Goal: Task Accomplishment & Management: Use online tool/utility

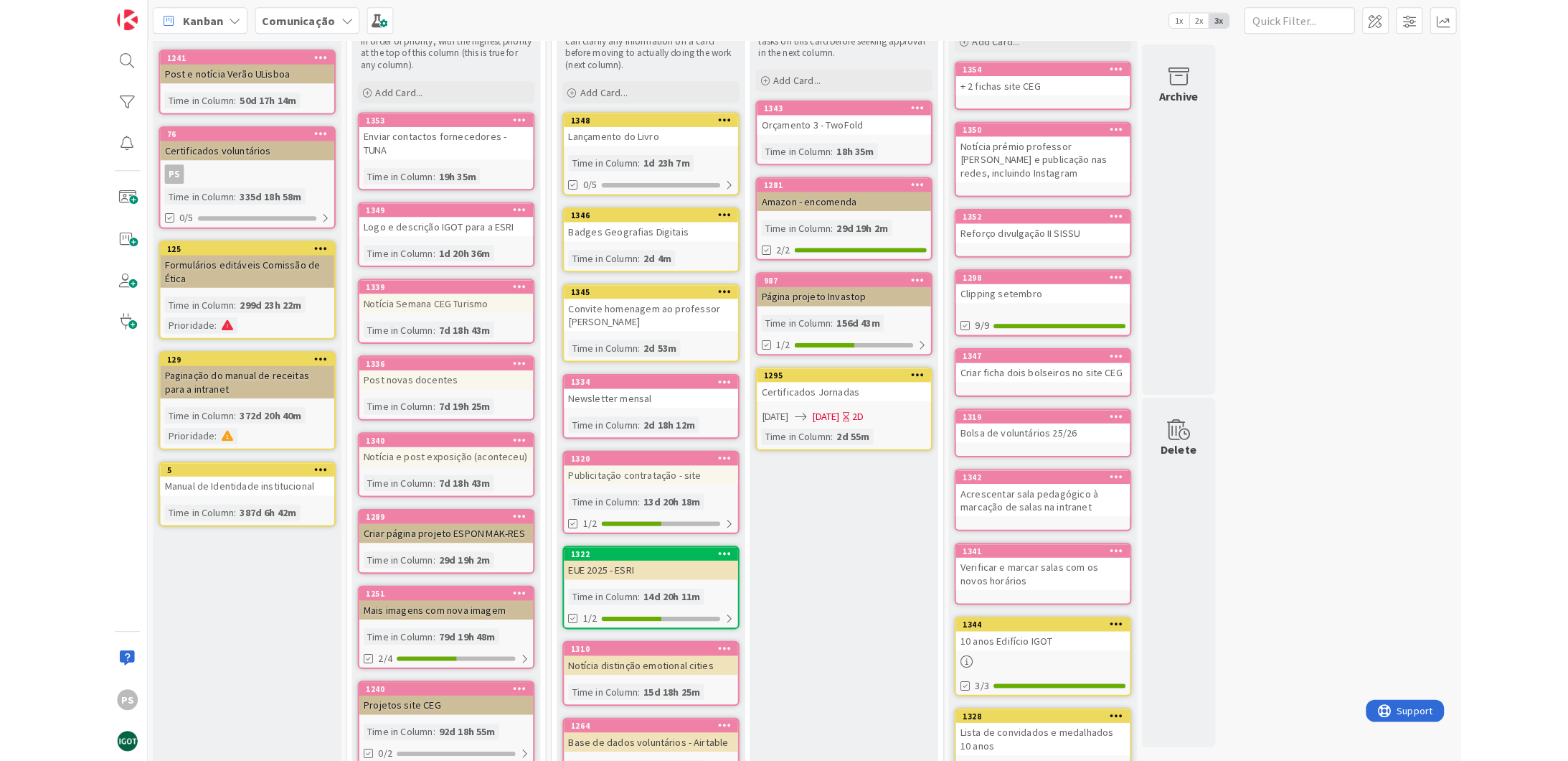
scroll to position [227, 0]
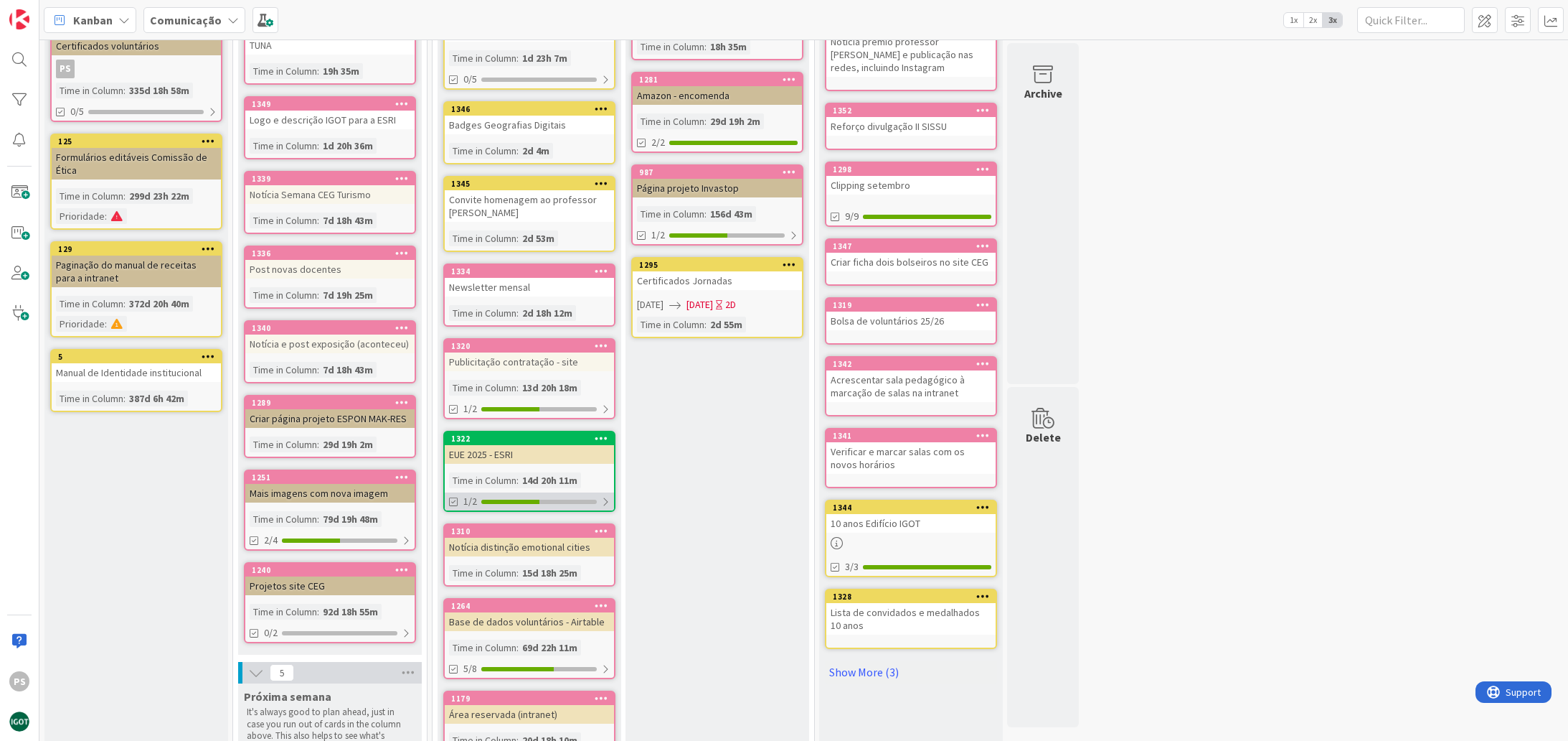
click at [592, 502] on div at bounding box center [540, 501] width 116 height 4
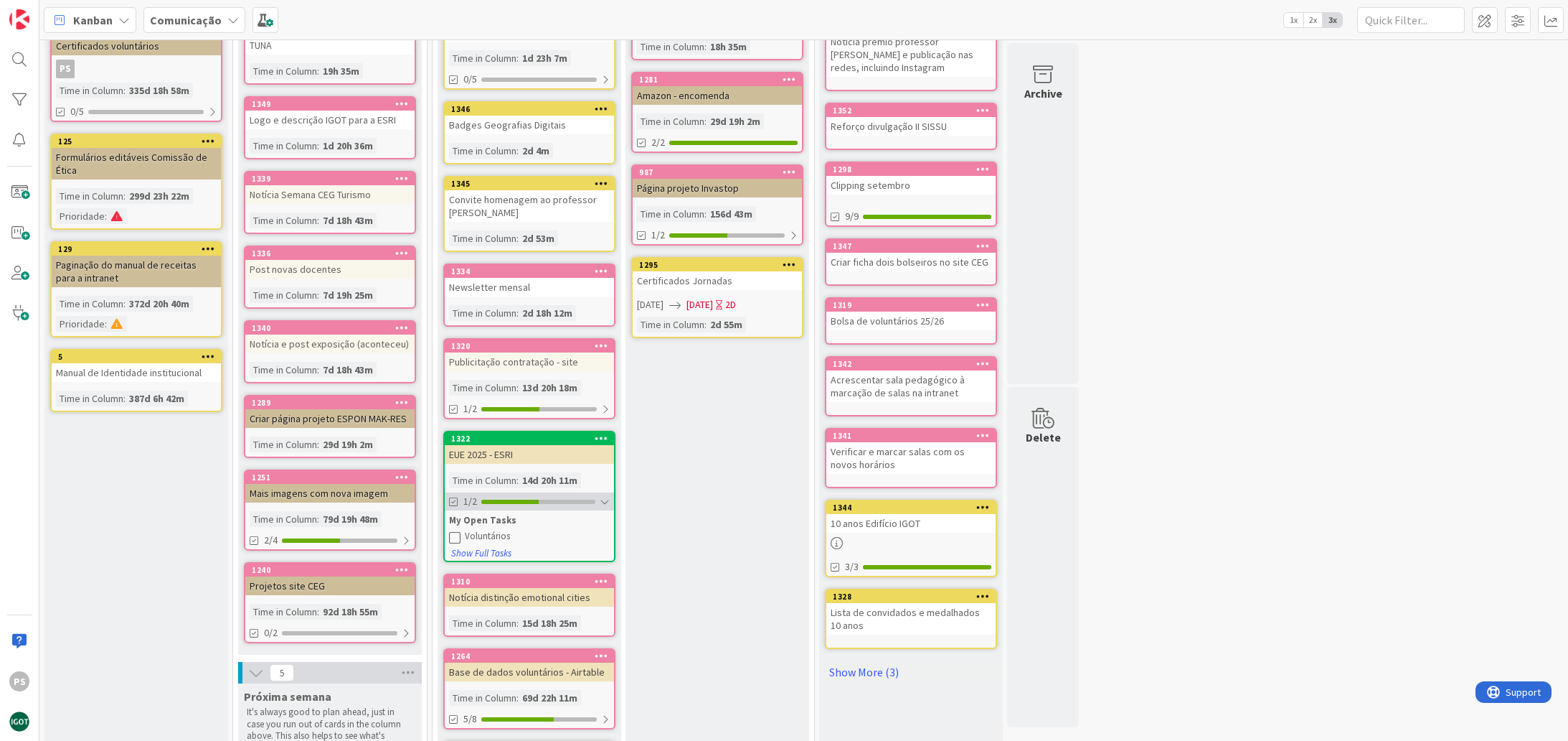
click at [592, 502] on div at bounding box center [539, 501] width 114 height 4
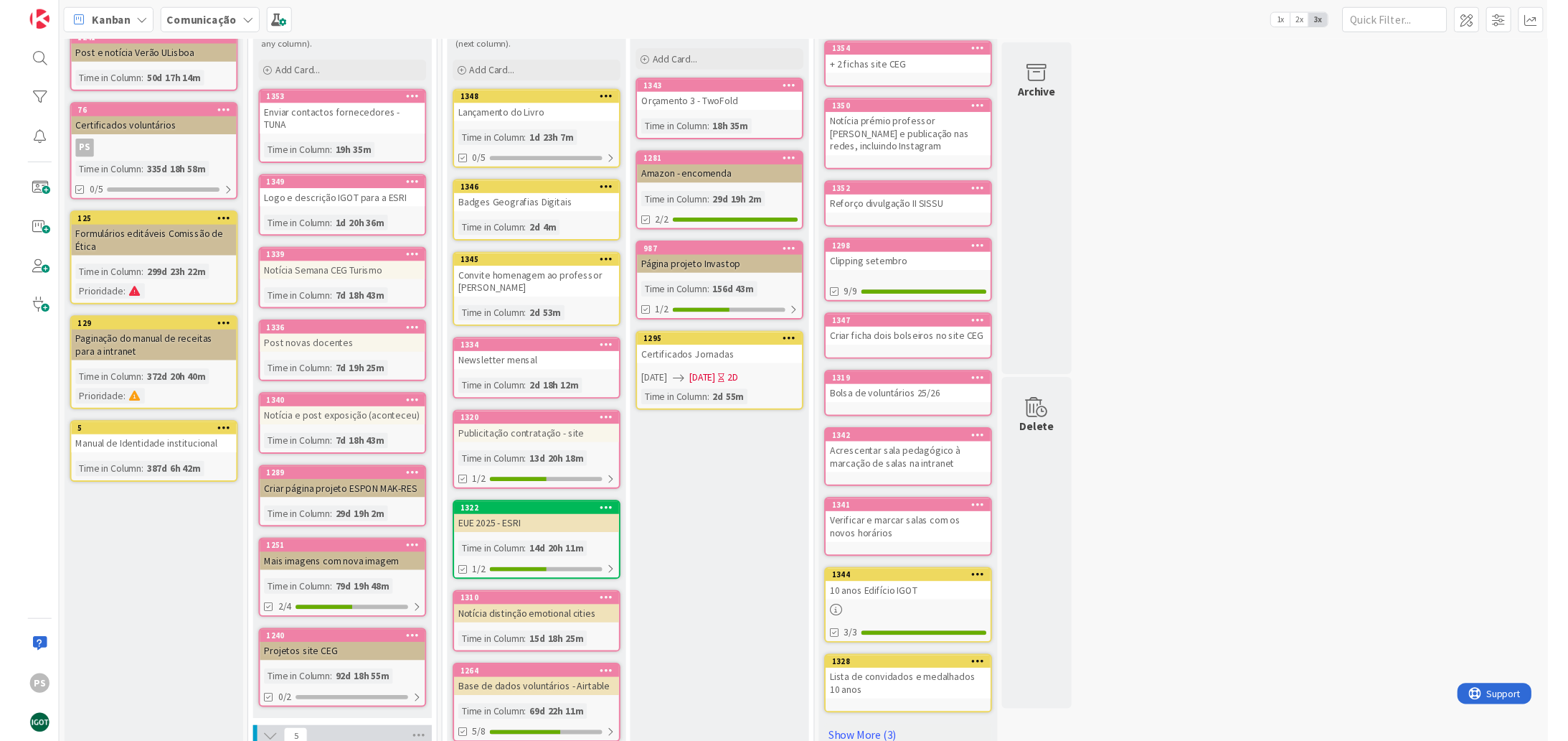
scroll to position [0, 0]
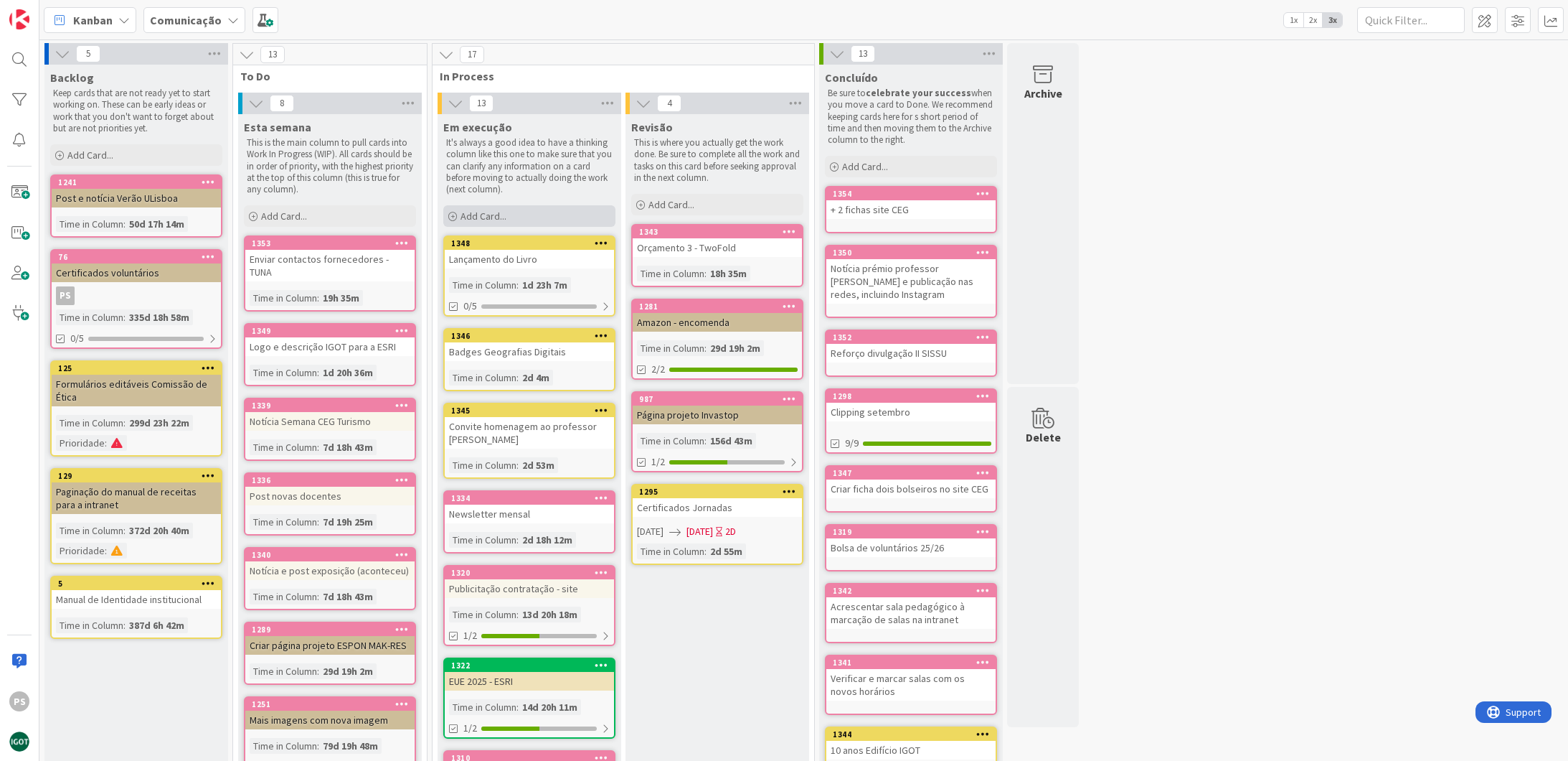
click at [482, 212] on span "Add Card..." at bounding box center [484, 216] width 46 height 13
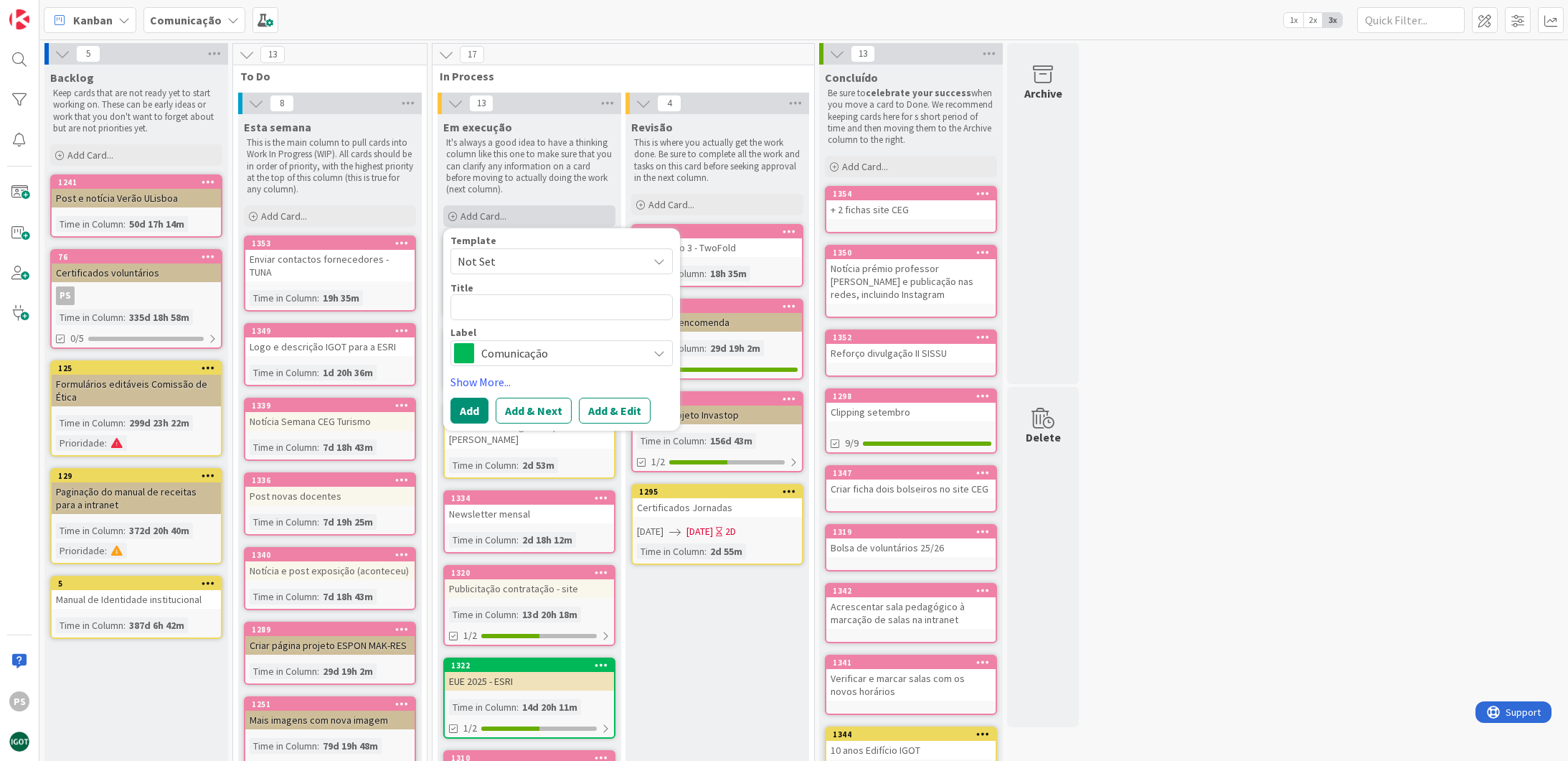
type textarea "x"
type textarea "O"
type textarea "x"
type textarea "Or"
type textarea "x"
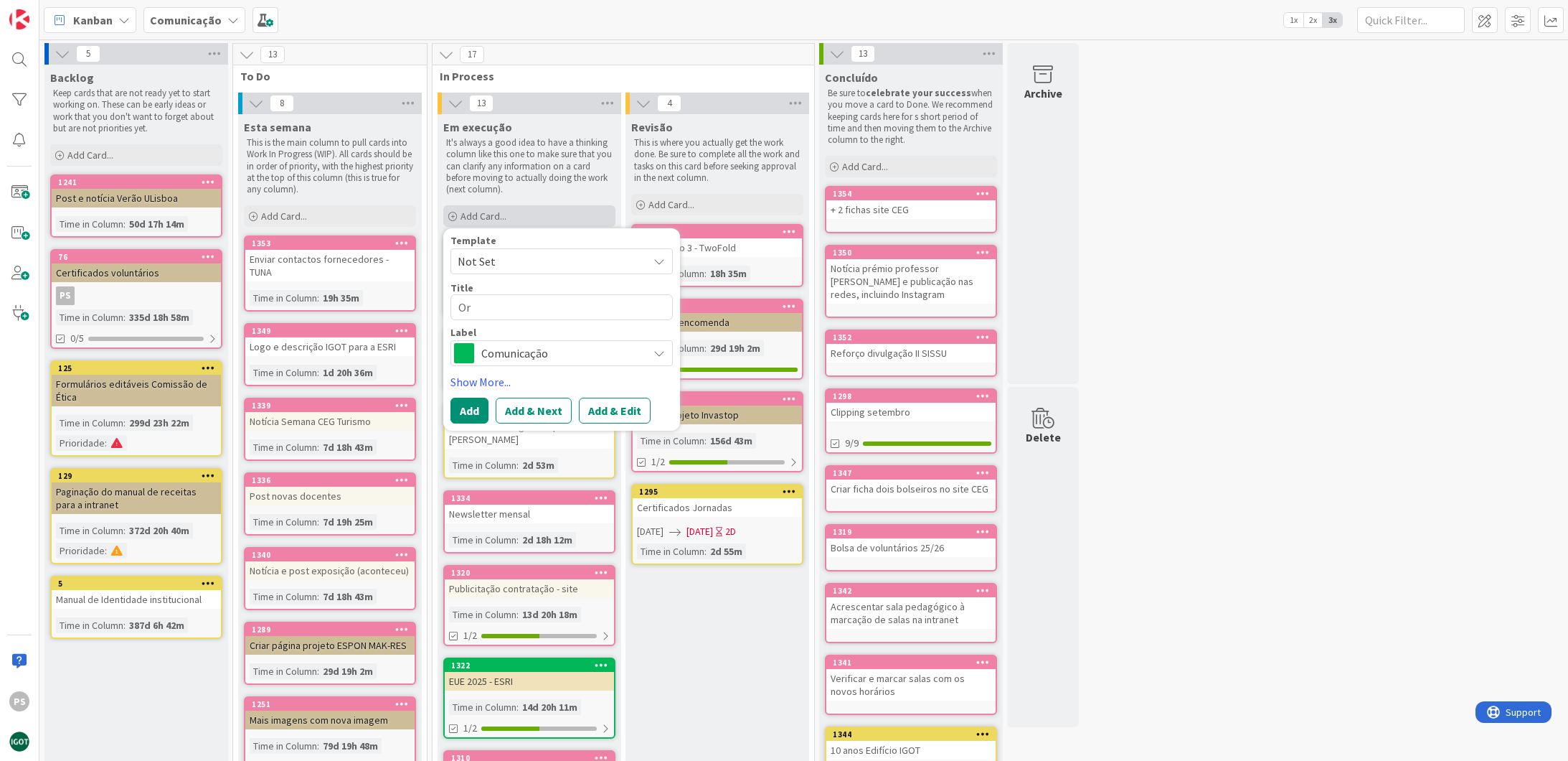
type textarea "Orç"
type textarea "x"
type textarea "Orça"
type textarea "x"
type textarea "Orçam"
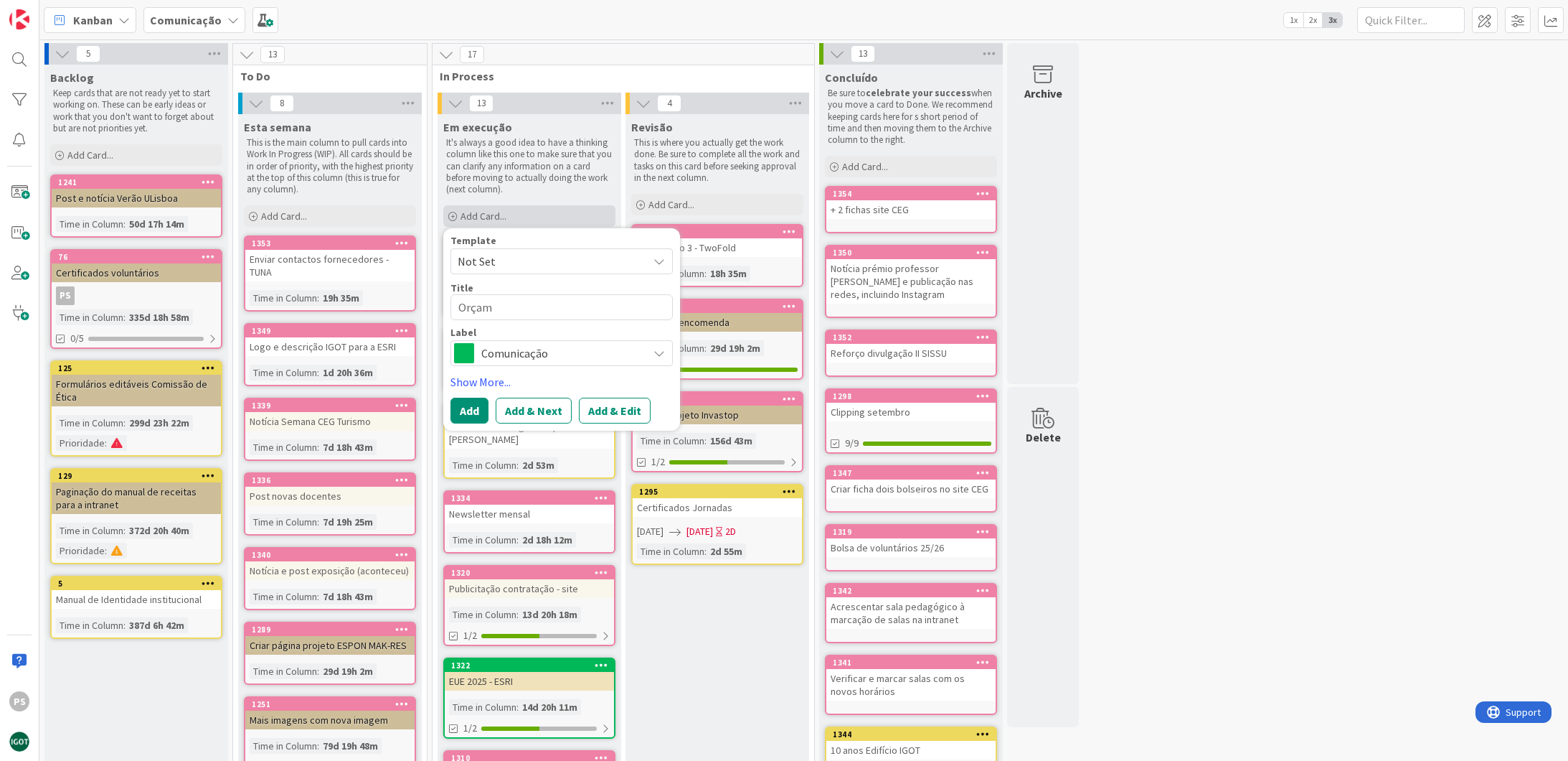
type textarea "x"
type textarea "Orçame"
type textarea "x"
type textarea "Orçamen"
type textarea "x"
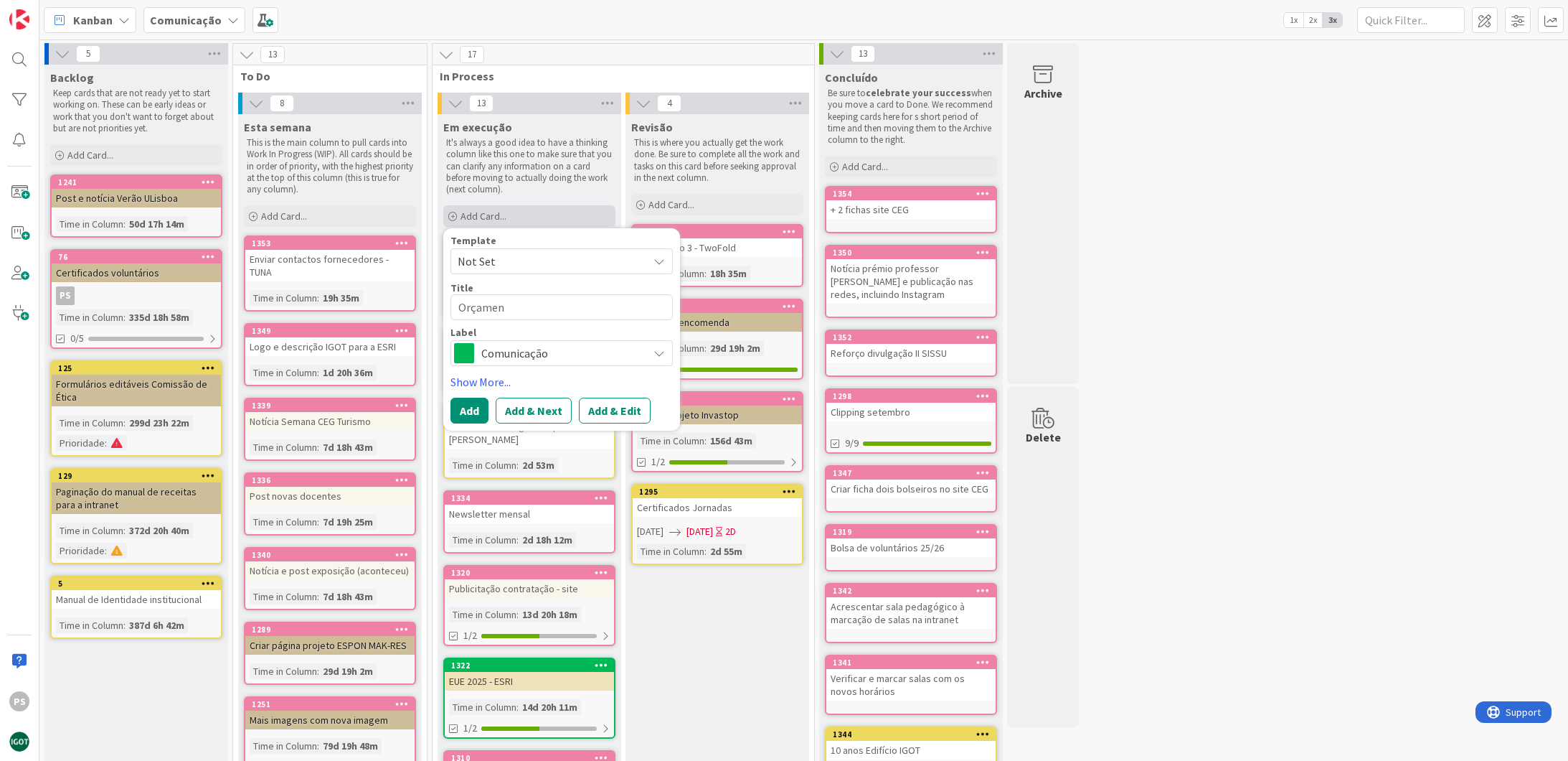
type textarea "Orçament"
type textarea "x"
type textarea "Orçamento"
type textarea "x"
type textarea "Orçamento"
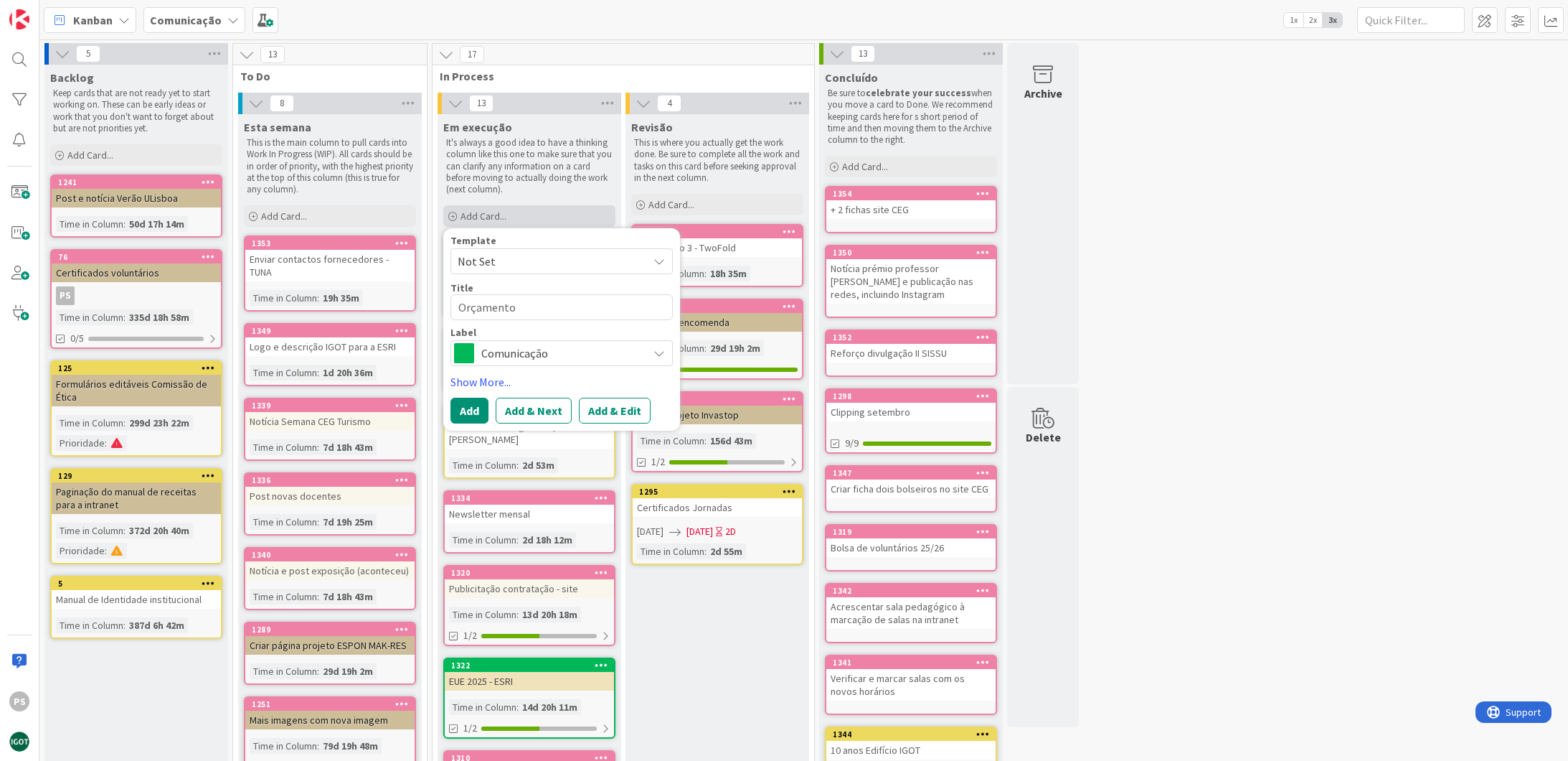
type textarea "x"
type textarea "Orçamento l"
type textarea "x"
type textarea "Orçamento la"
type textarea "x"
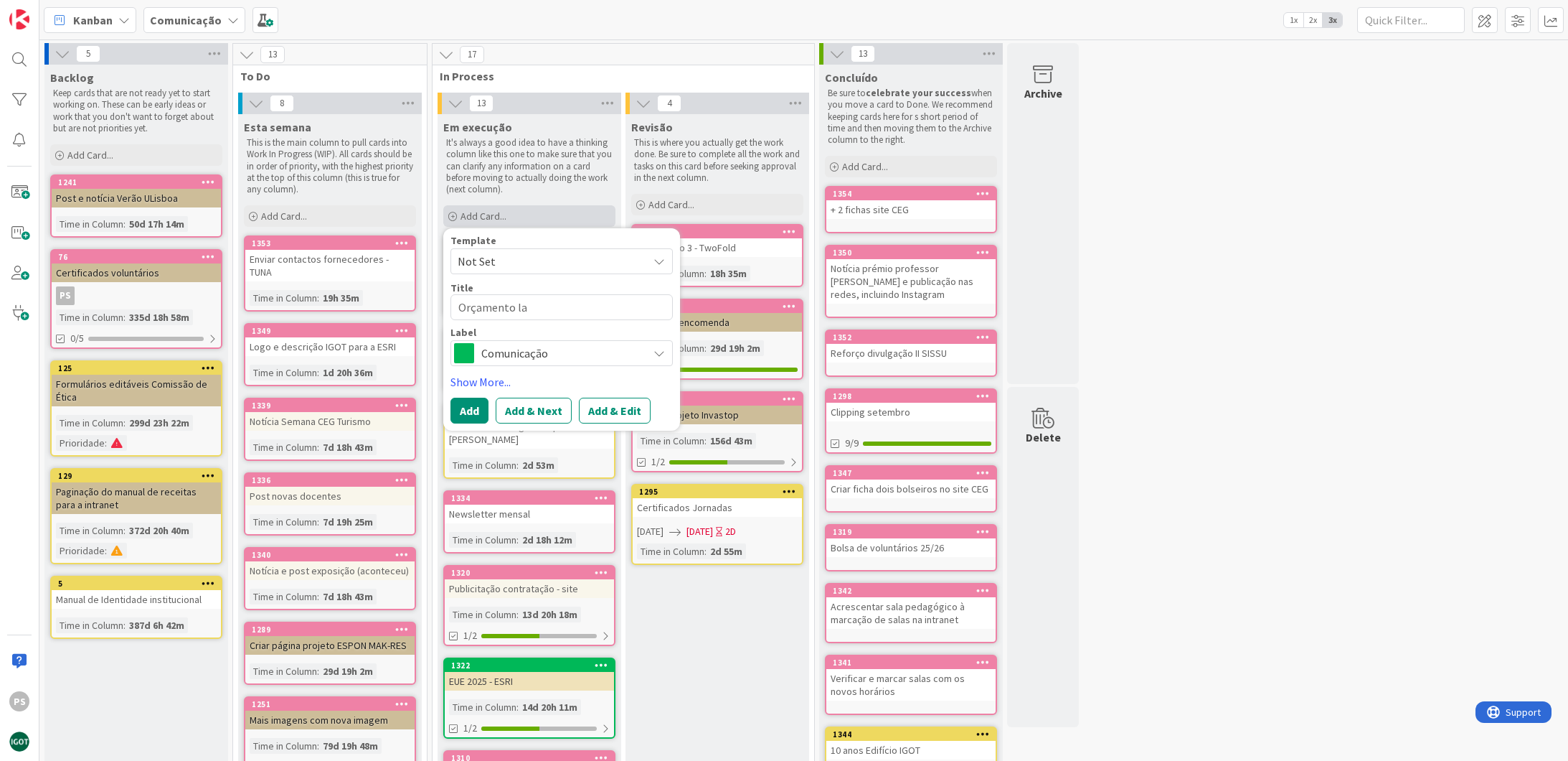
type textarea "Orçamento lan"
type textarea "x"
type textarea "Orçamento lany"
type textarea "x"
type textarea "Orçamento lanya"
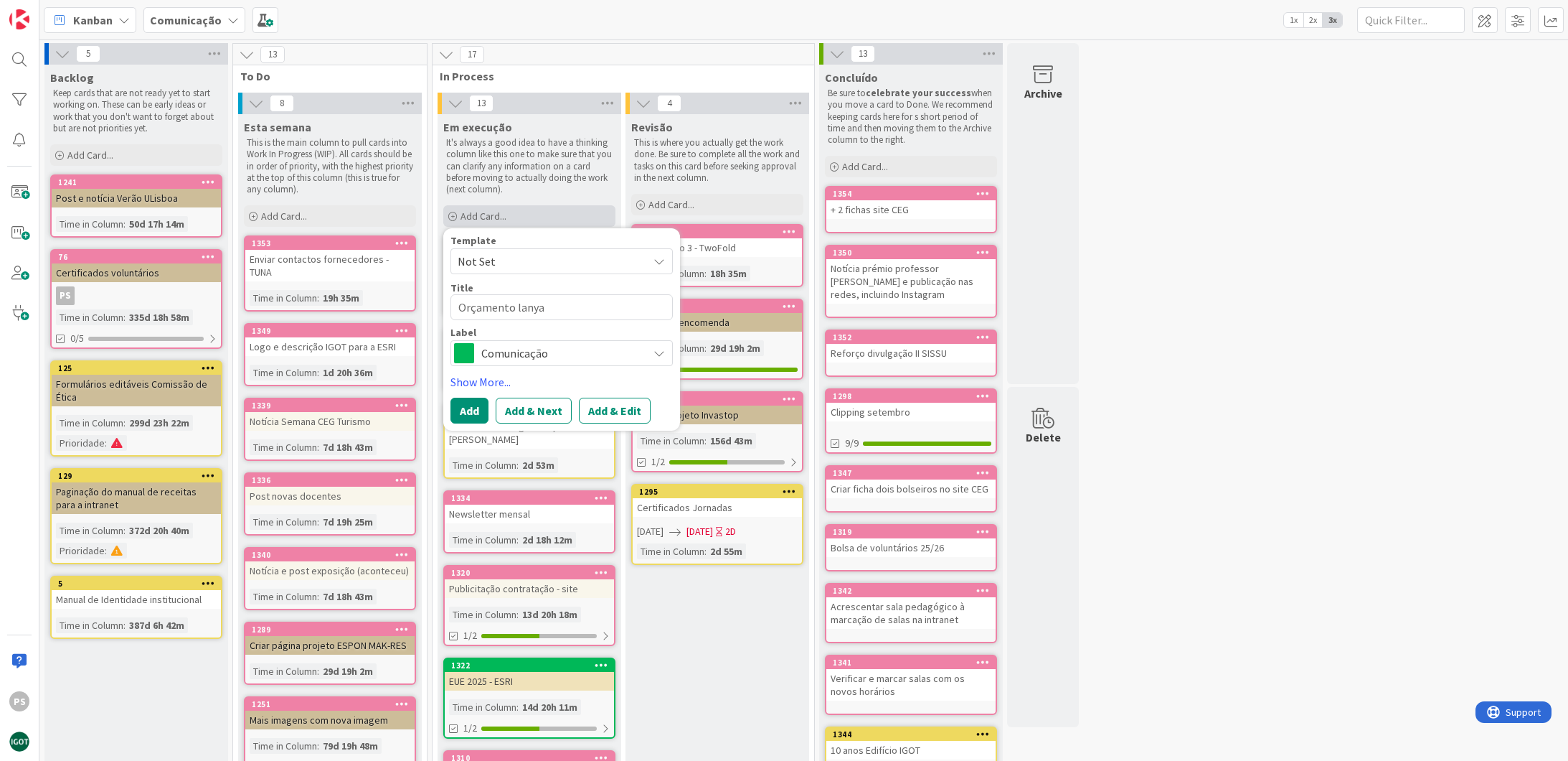
type textarea "x"
type textarea "Orçamento lanyar"
type textarea "x"
type textarea "Orçamento lanyard"
type textarea "x"
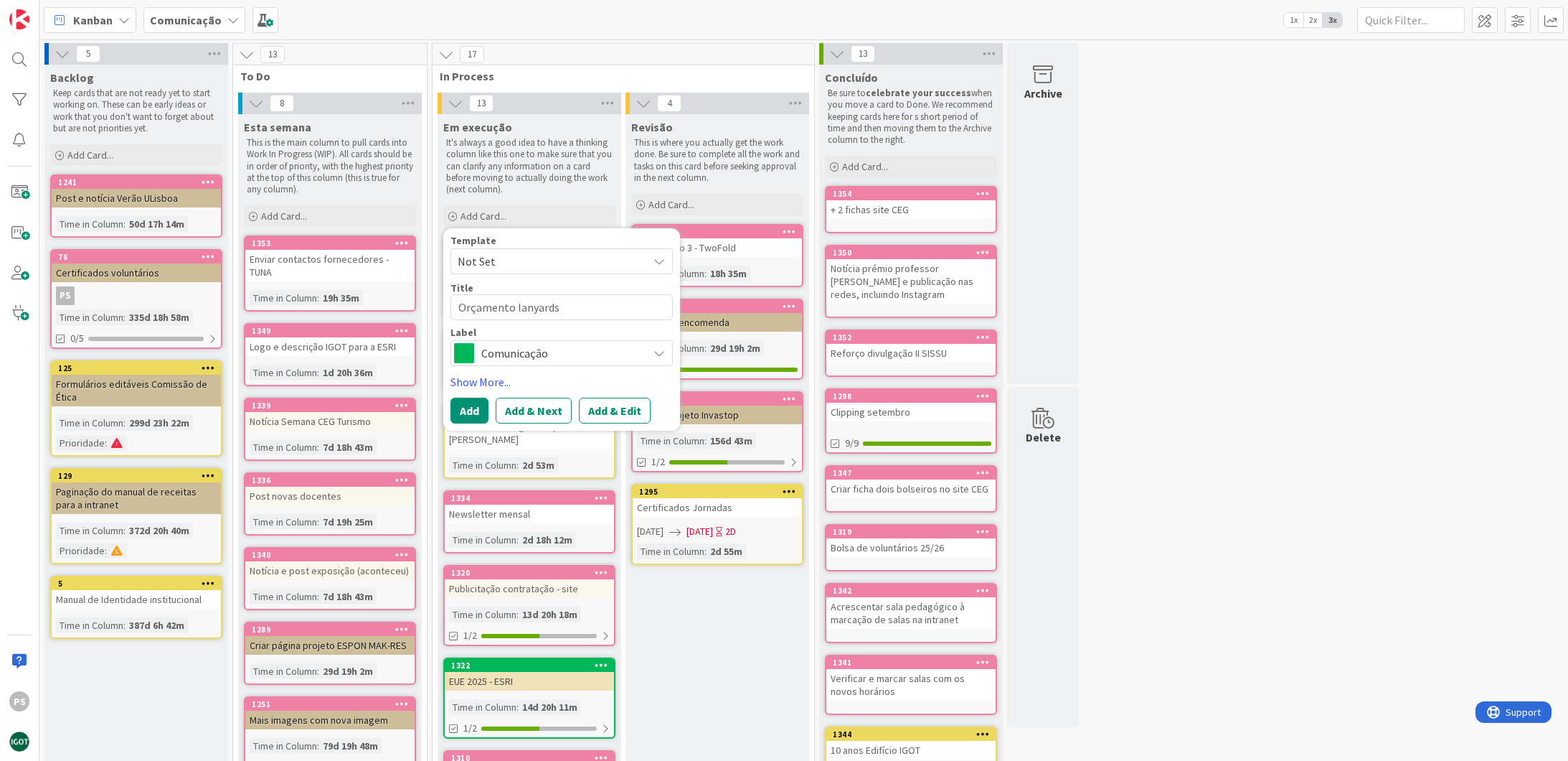
type textarea "Orçamento lanyards"
click at [561, 358] on span "Comunicação" at bounding box center [561, 353] width 159 height 20
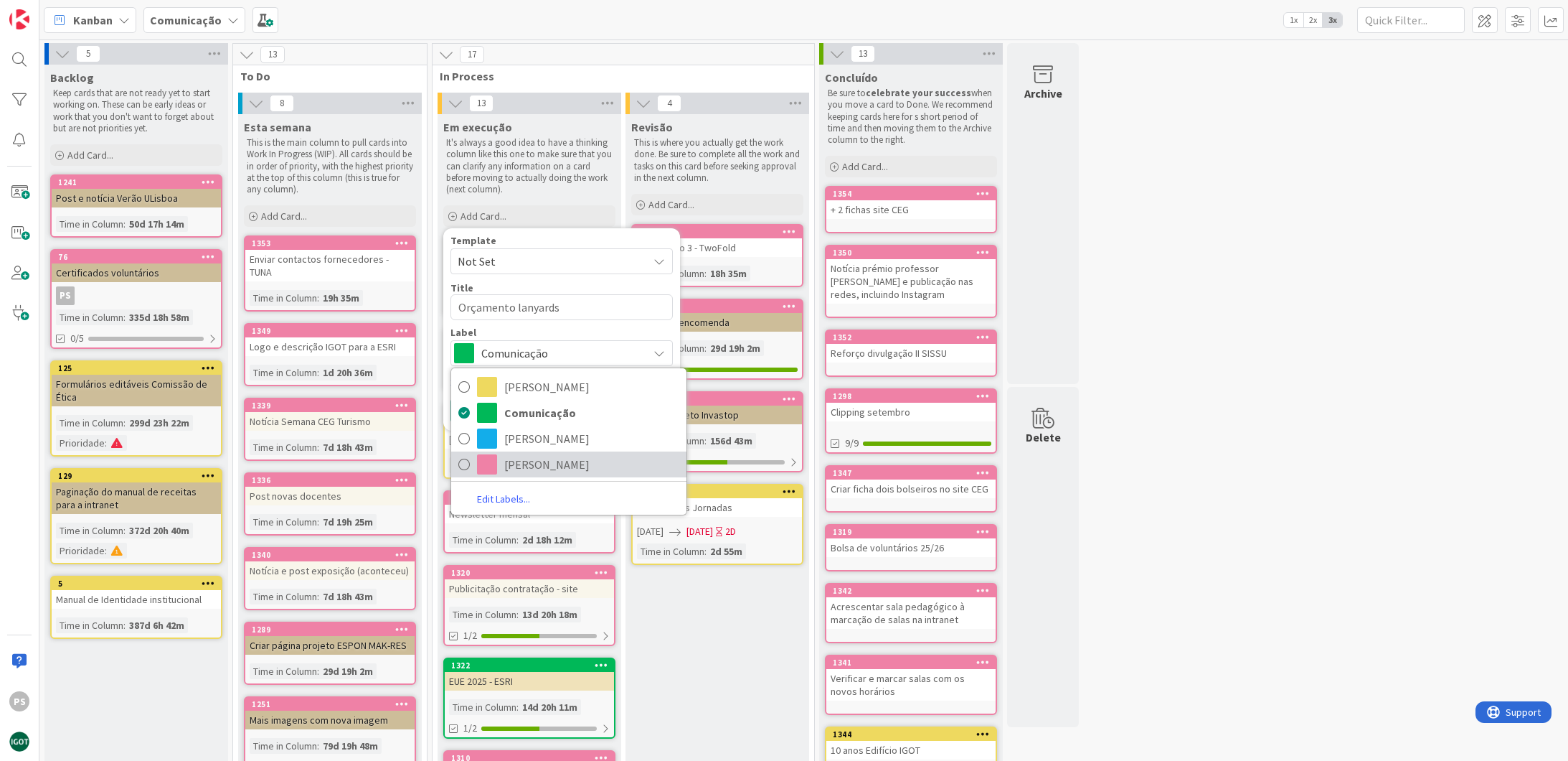
click at [511, 460] on span "Paula" at bounding box center [591, 465] width 175 height 22
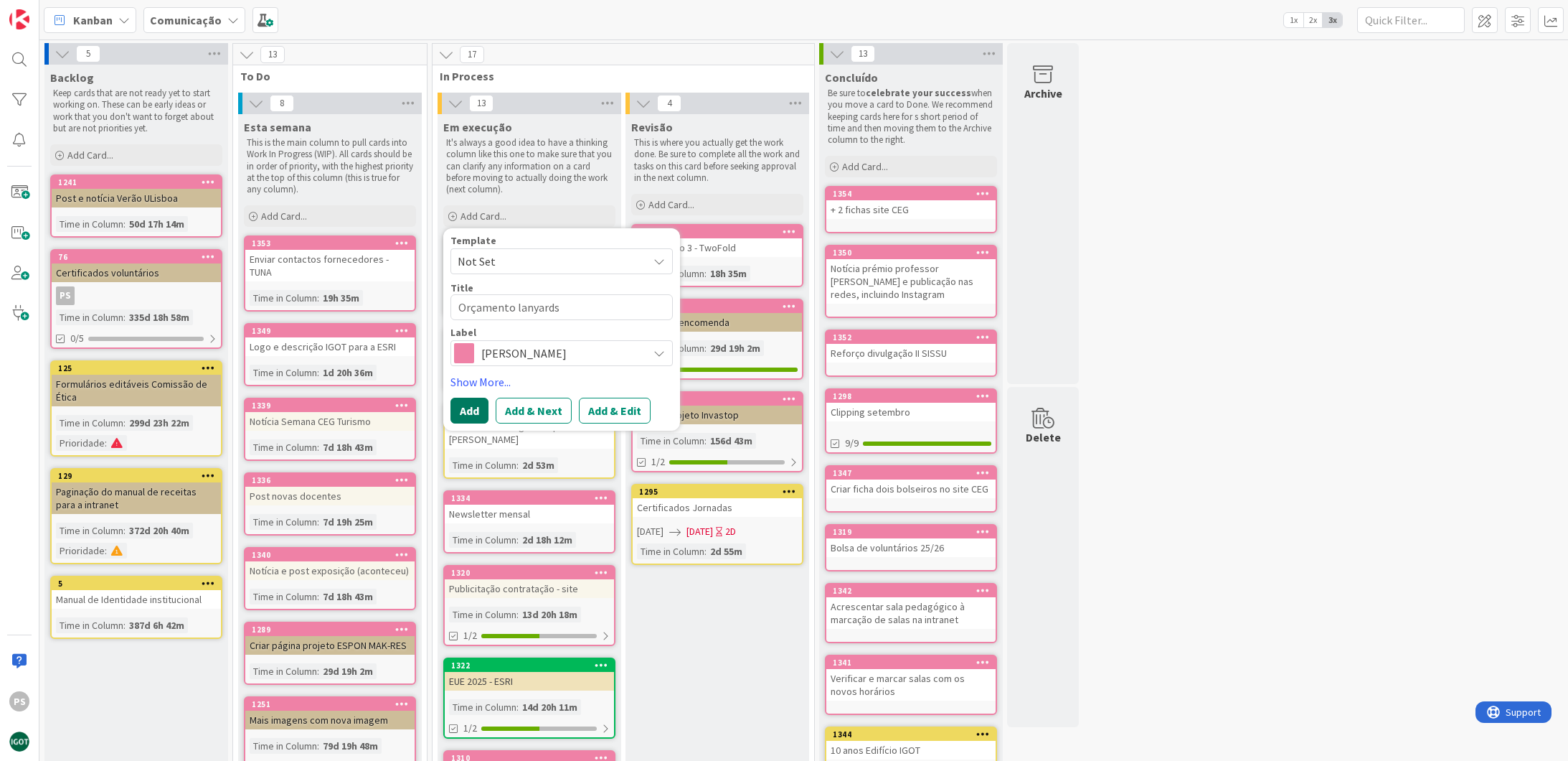
click at [464, 412] on button "Add" at bounding box center [470, 411] width 38 height 26
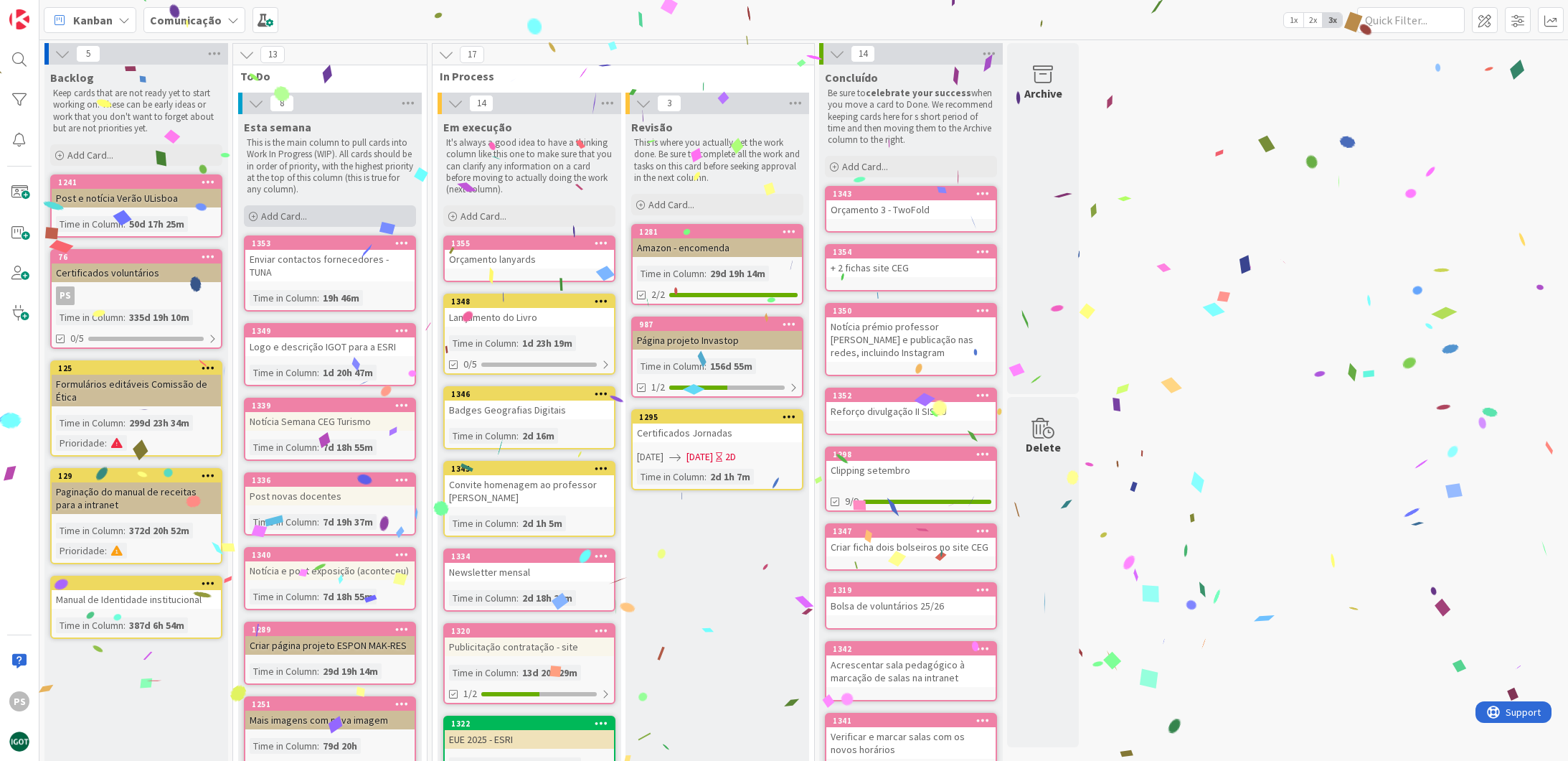
click at [328, 217] on div "Add Card..." at bounding box center [330, 216] width 172 height 22
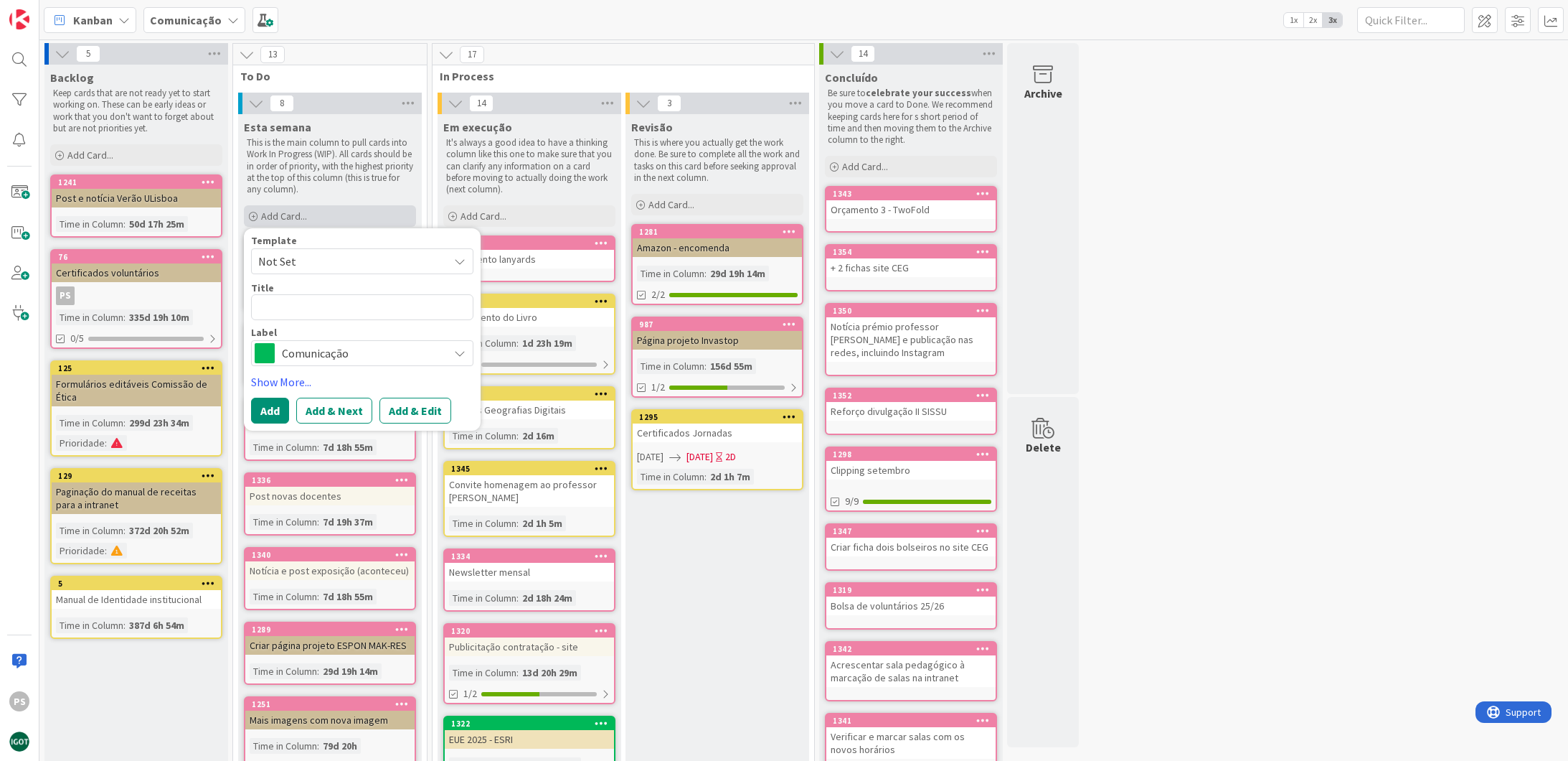
type textarea "x"
type textarea "R"
type textarea "x"
type textarea "Re"
type textarea "x"
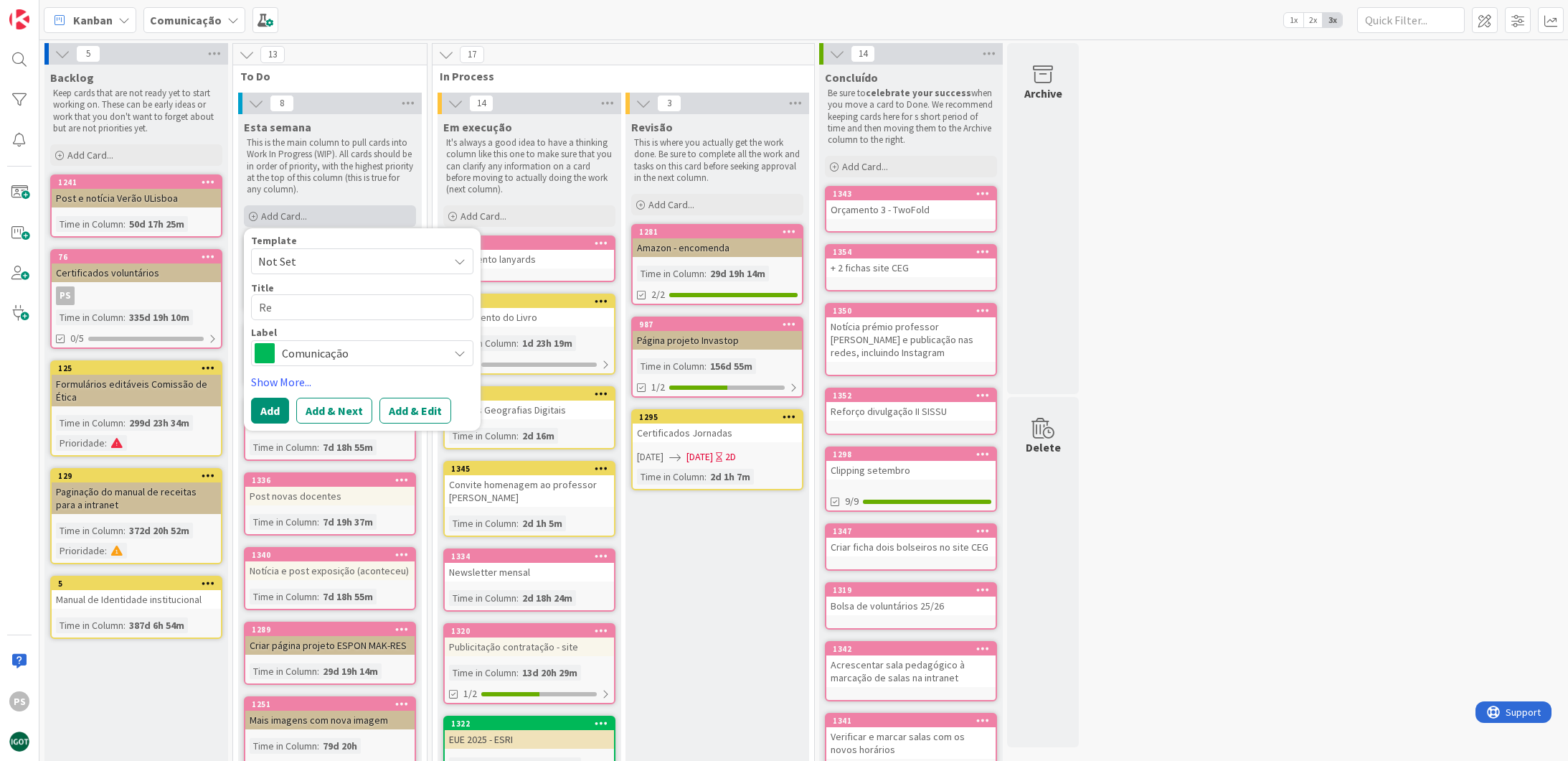
type textarea "Res"
type textarea "x"
type textarea "Rese"
type textarea "x"
type textarea "Reser"
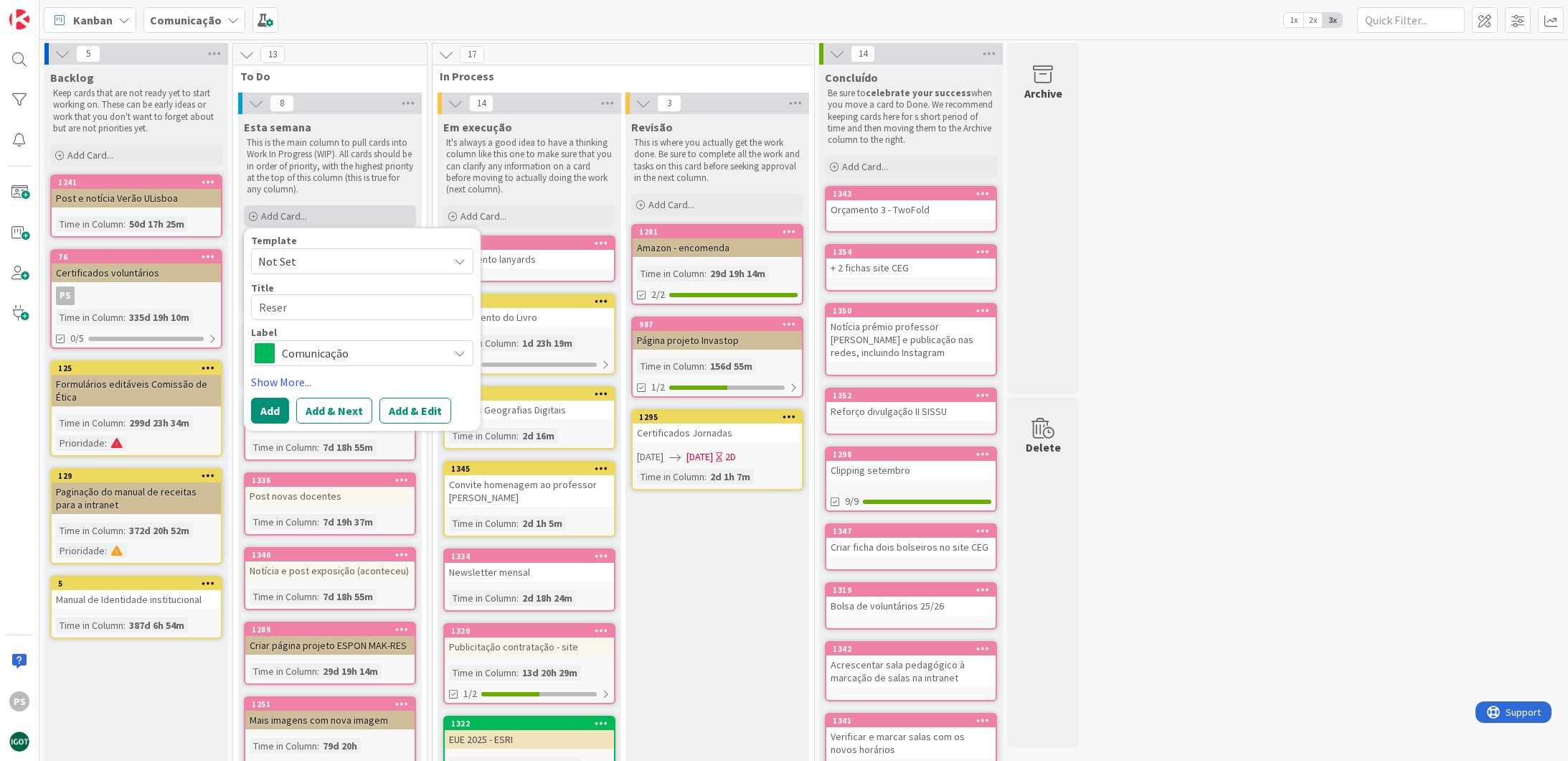
type textarea "x"
type textarea "Reserv"
type textarea "x"
type textarea "Reserva"
type textarea "x"
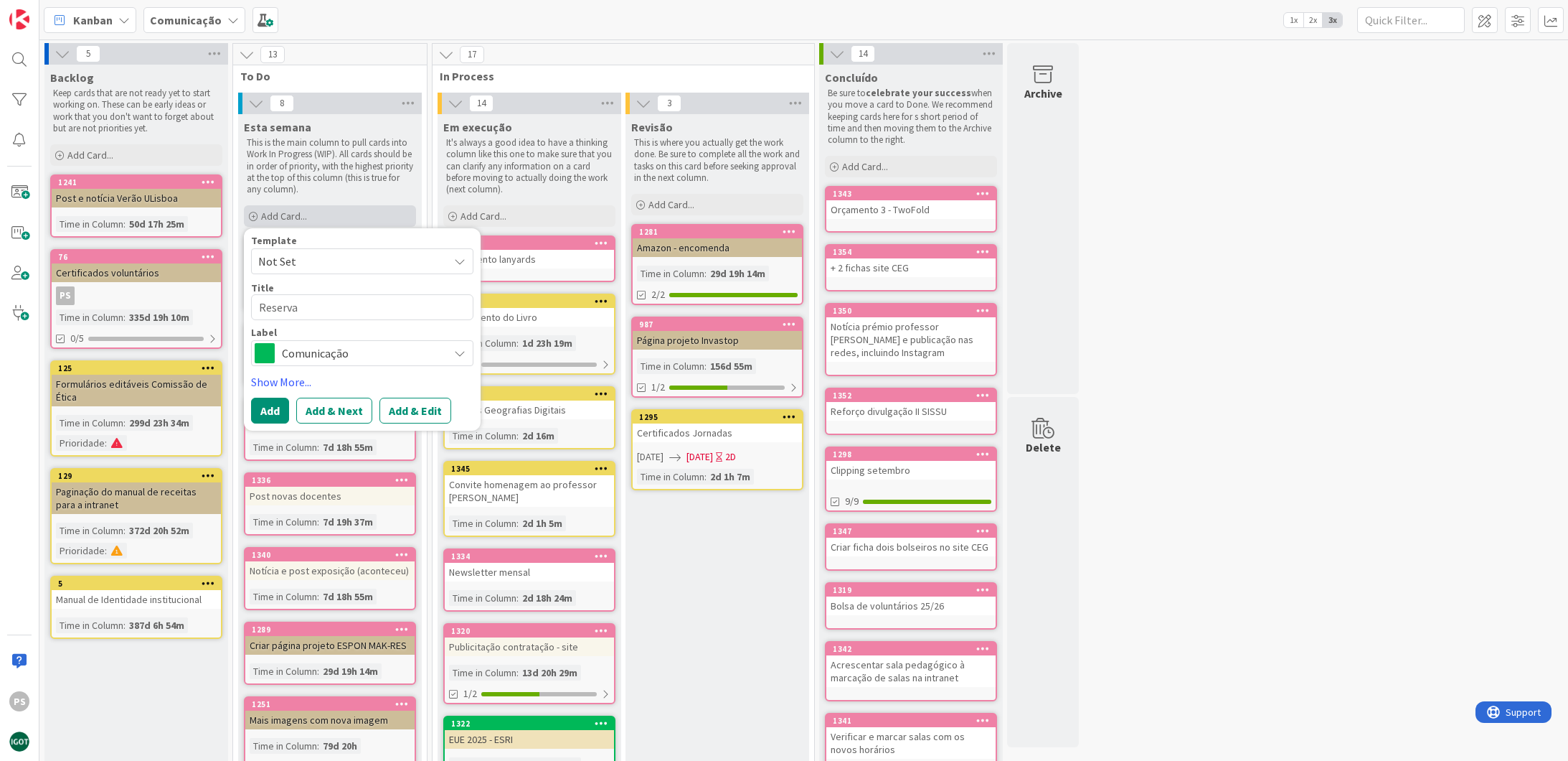
type textarea "Reserva"
type textarea "x"
type textarea "Reserva d"
type textarea "x"
type textarea "Reserva de"
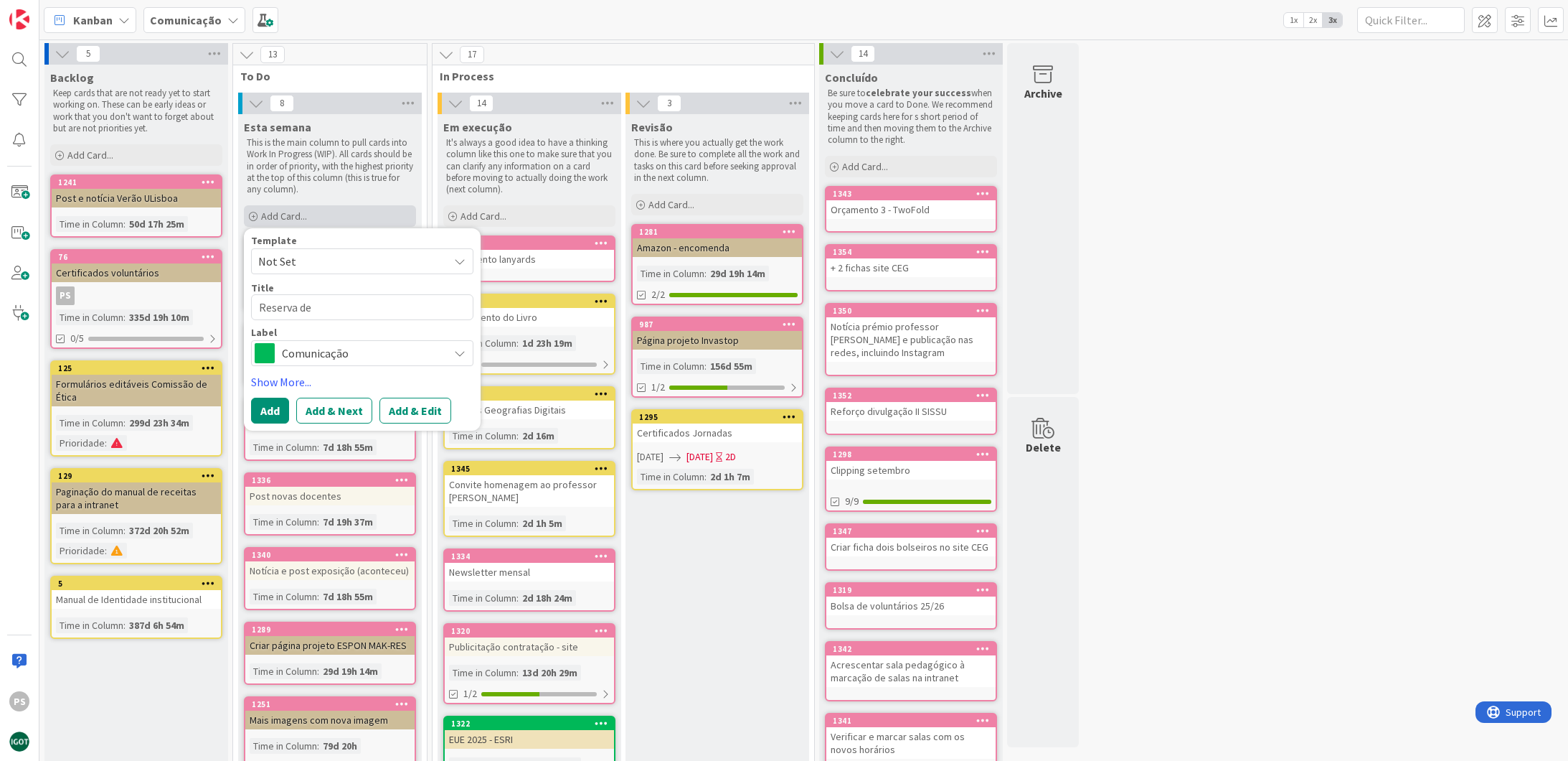
type textarea "x"
type textarea "Reserva de"
type textarea "x"
type textarea "Reserva de s"
type textarea "x"
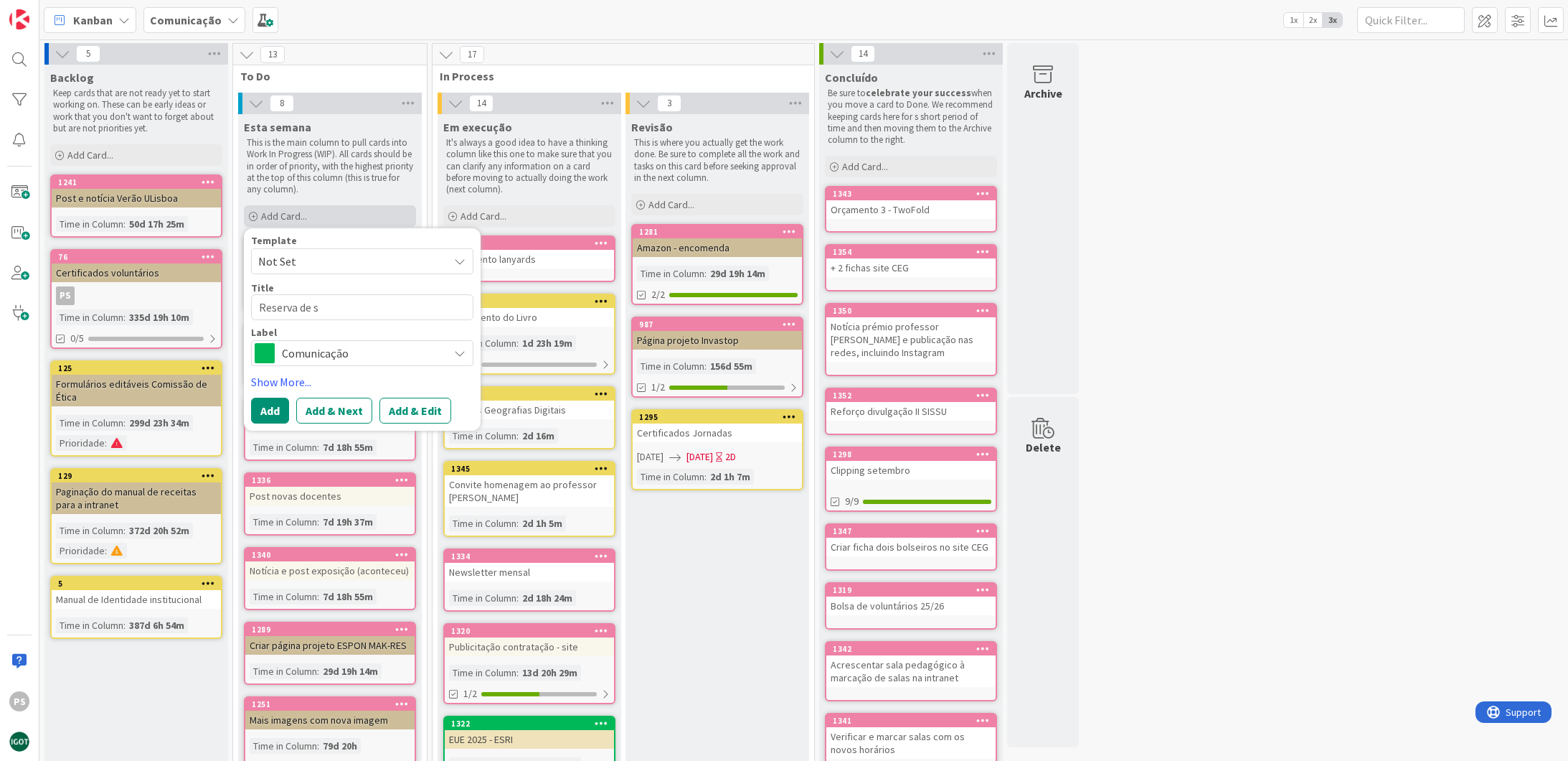
type textarea "Reserva de sa"
type textarea "x"
type textarea "Reserva de sal"
type textarea "x"
type textarea "Reserva de sala"
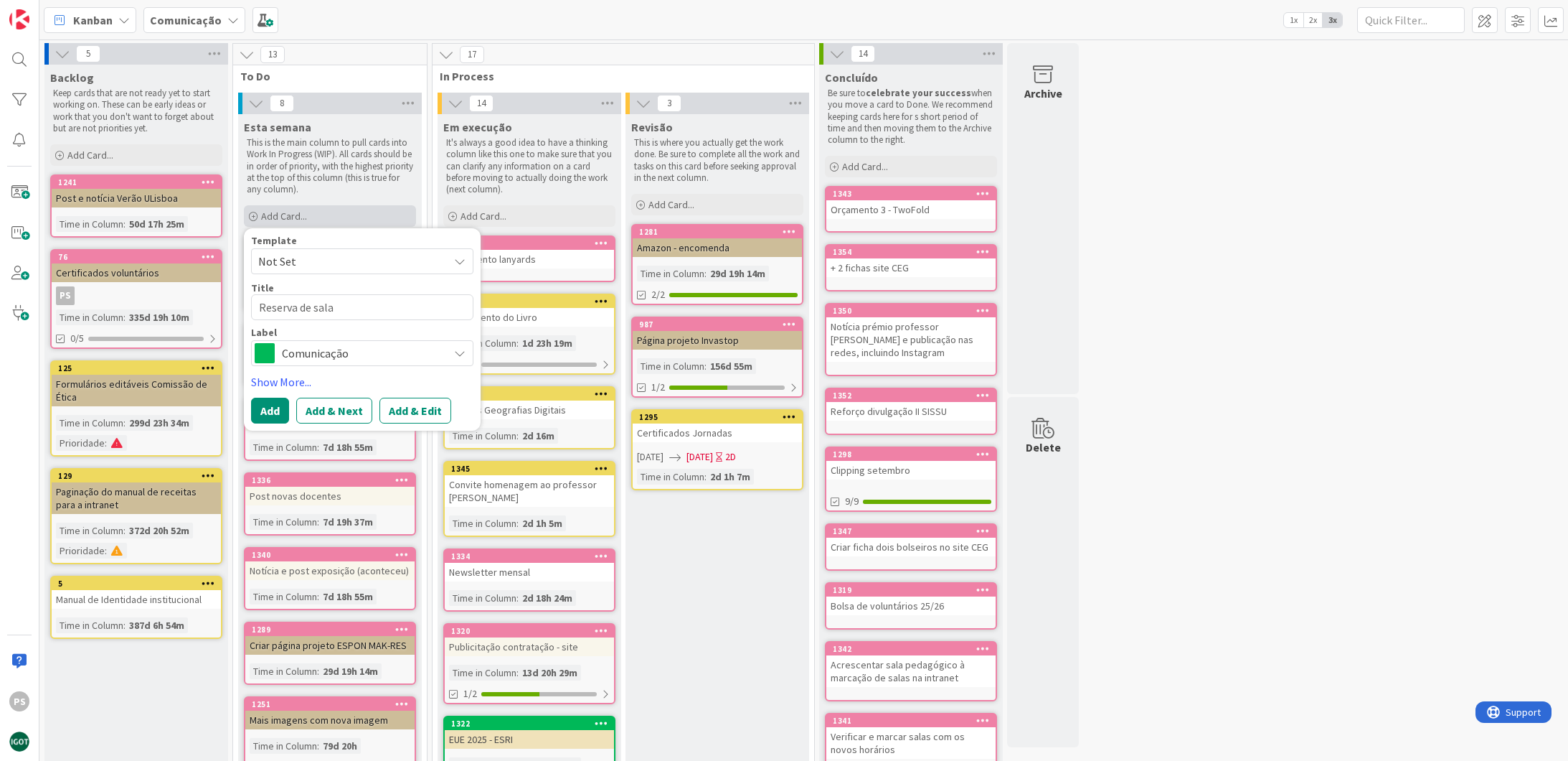
type textarea "x"
type textarea "Reserva de salas"
type textarea "x"
type textarea "Reserva de salas"
type textarea "x"
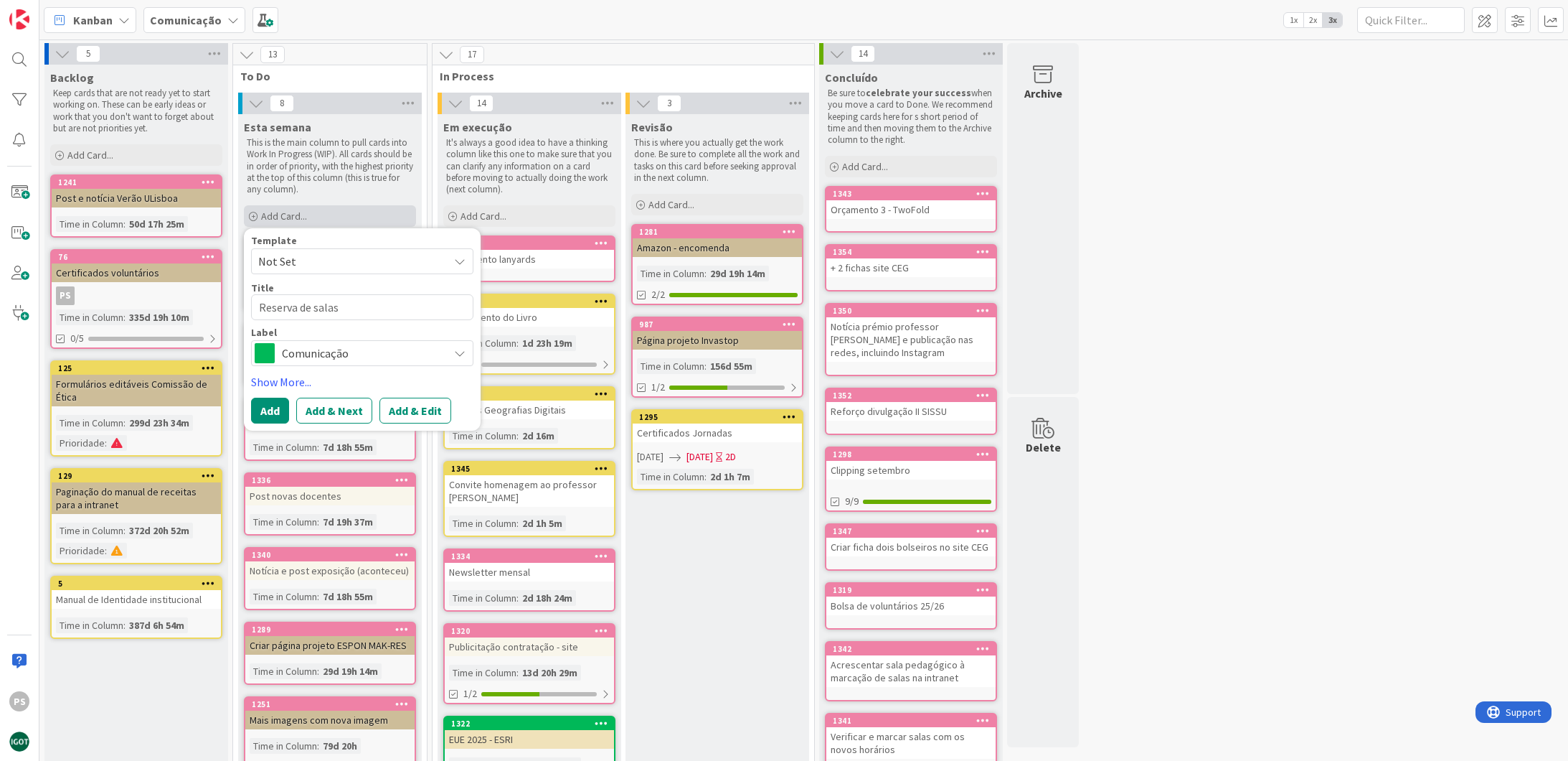
type textarea "Reserva de salas e"
type textarea "x"
type textarea "Reserva de salas e"
type textarea "x"
type textarea "Reserva de salas e c"
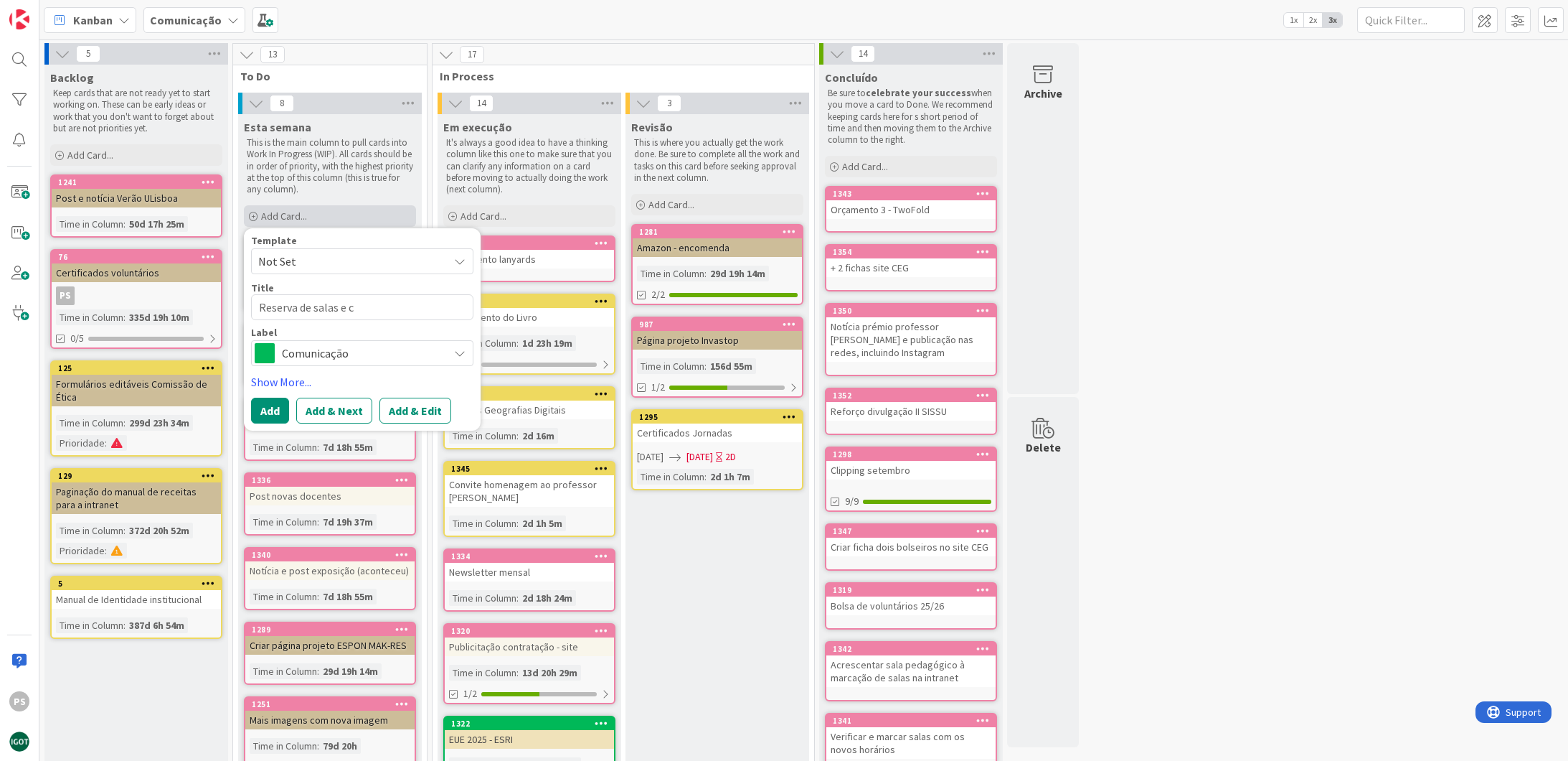
type textarea "x"
type textarea "Reserva de salas e co"
type textarea "x"
type textarea "Reserva de salas e con"
type textarea "x"
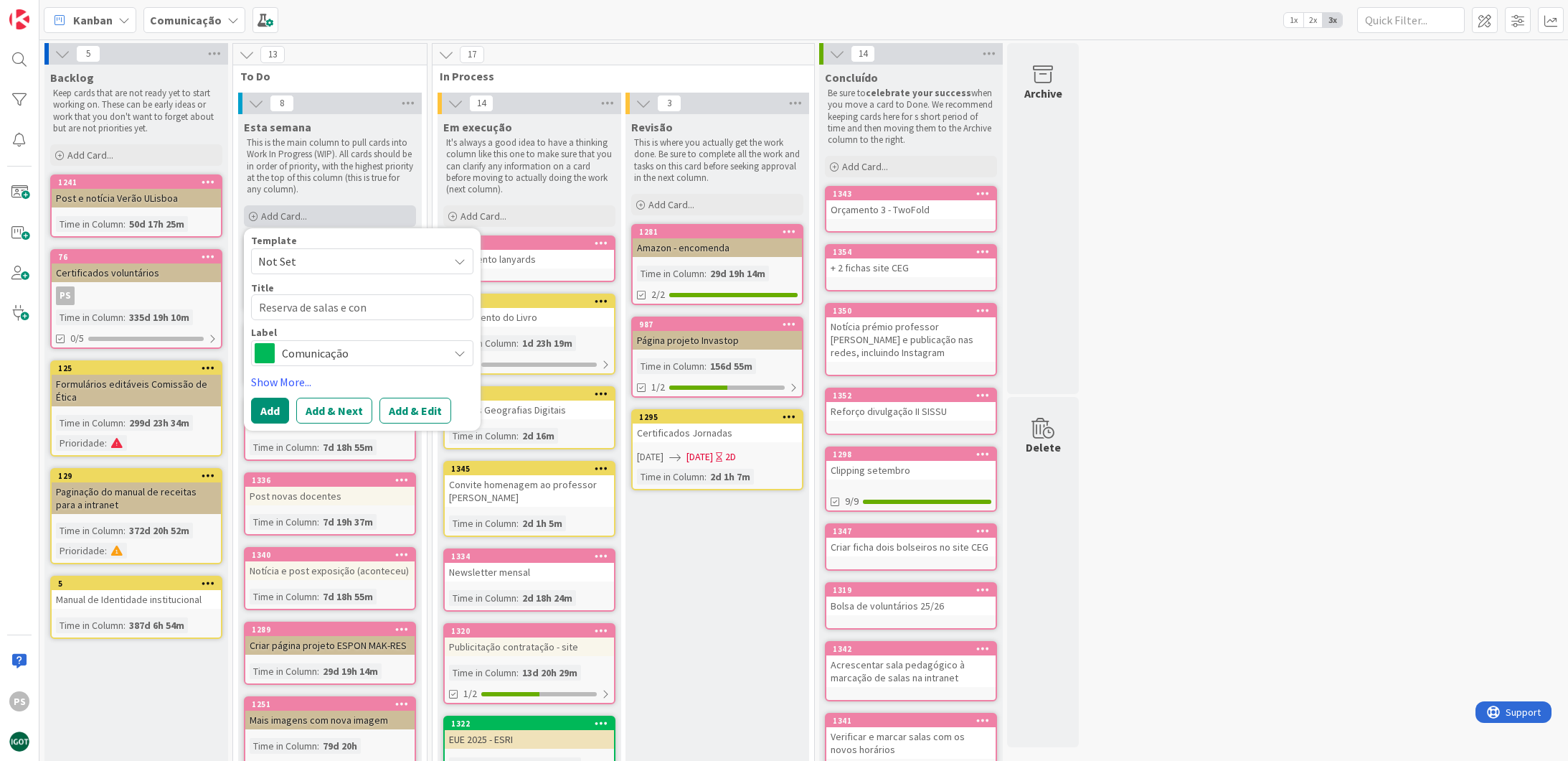
type textarea "Reserva de salas e cont"
type textarea "x"
type textarea "Reserva de salas e contr"
type textarea "x"
type textarea "Reserva de salas e contra"
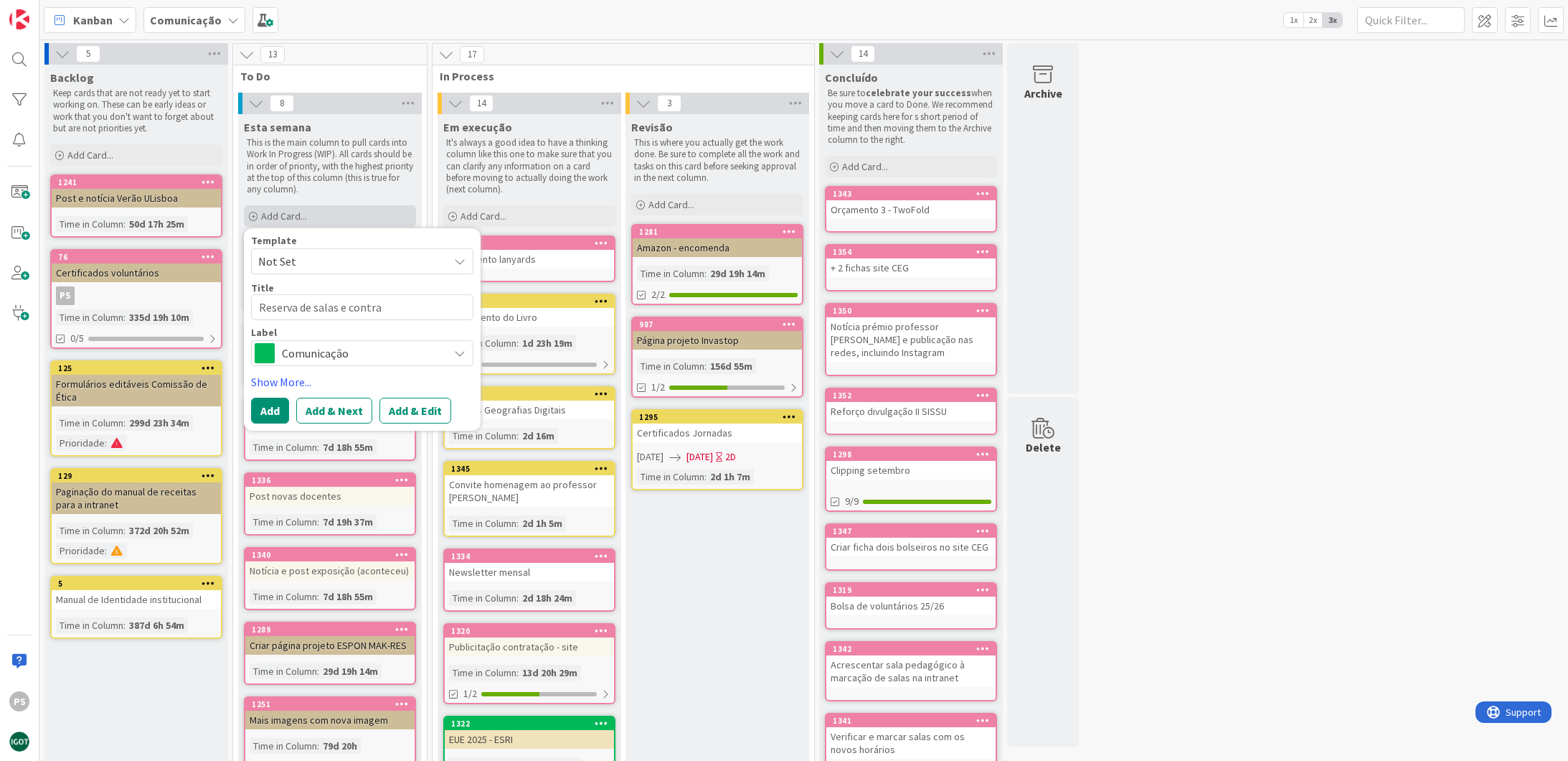
type textarea "x"
type textarea "Reserva de salas e contrat"
type textarea "x"
type textarea "Reserva de salas e contrato"
type textarea "x"
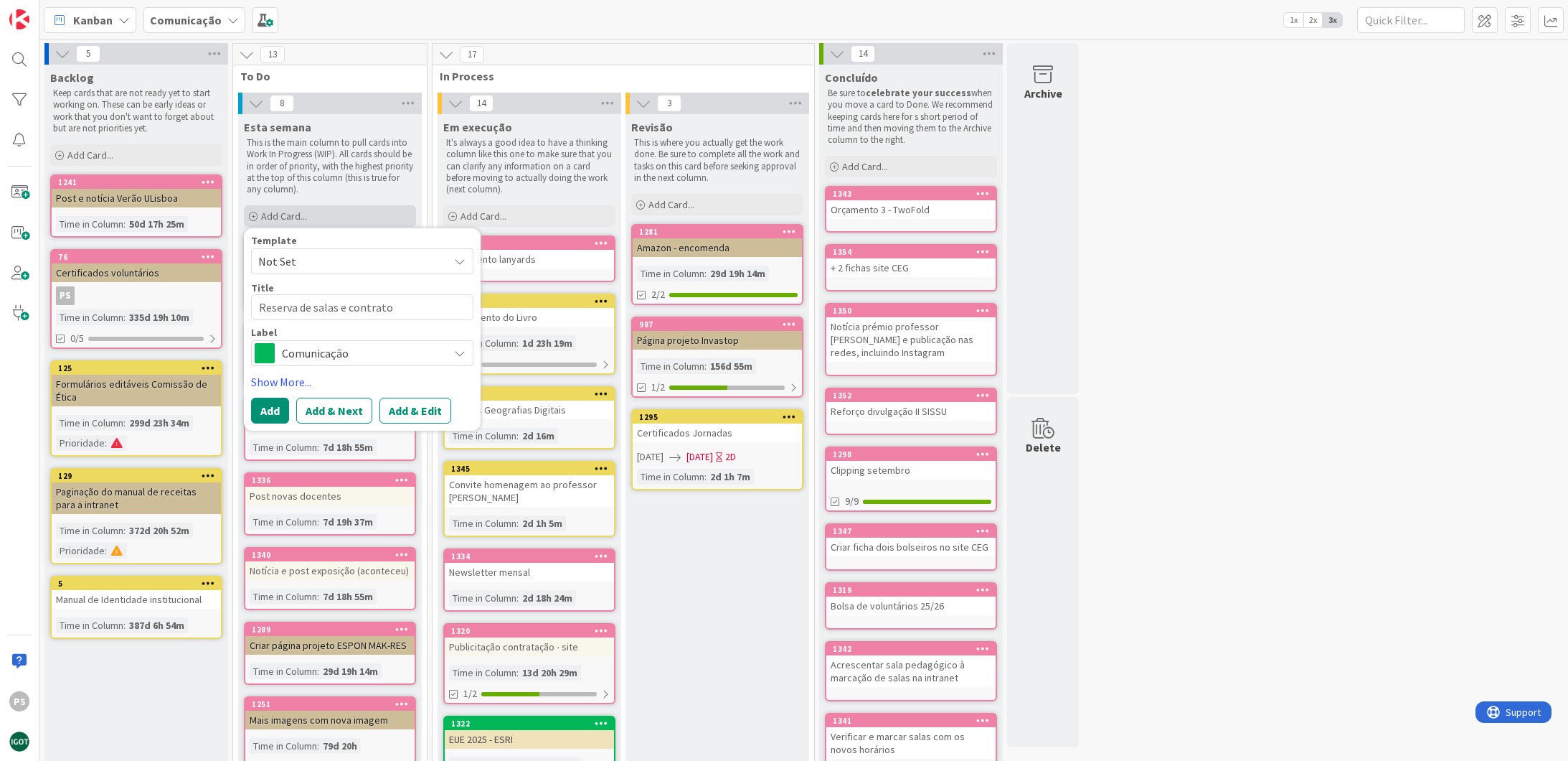
type textarea "Reserva de salas e contrato"
type textarea "x"
type textarea "Reserva de salas e contrato T"
type textarea "x"
type textarea "Reserva de salas e contrato Tw"
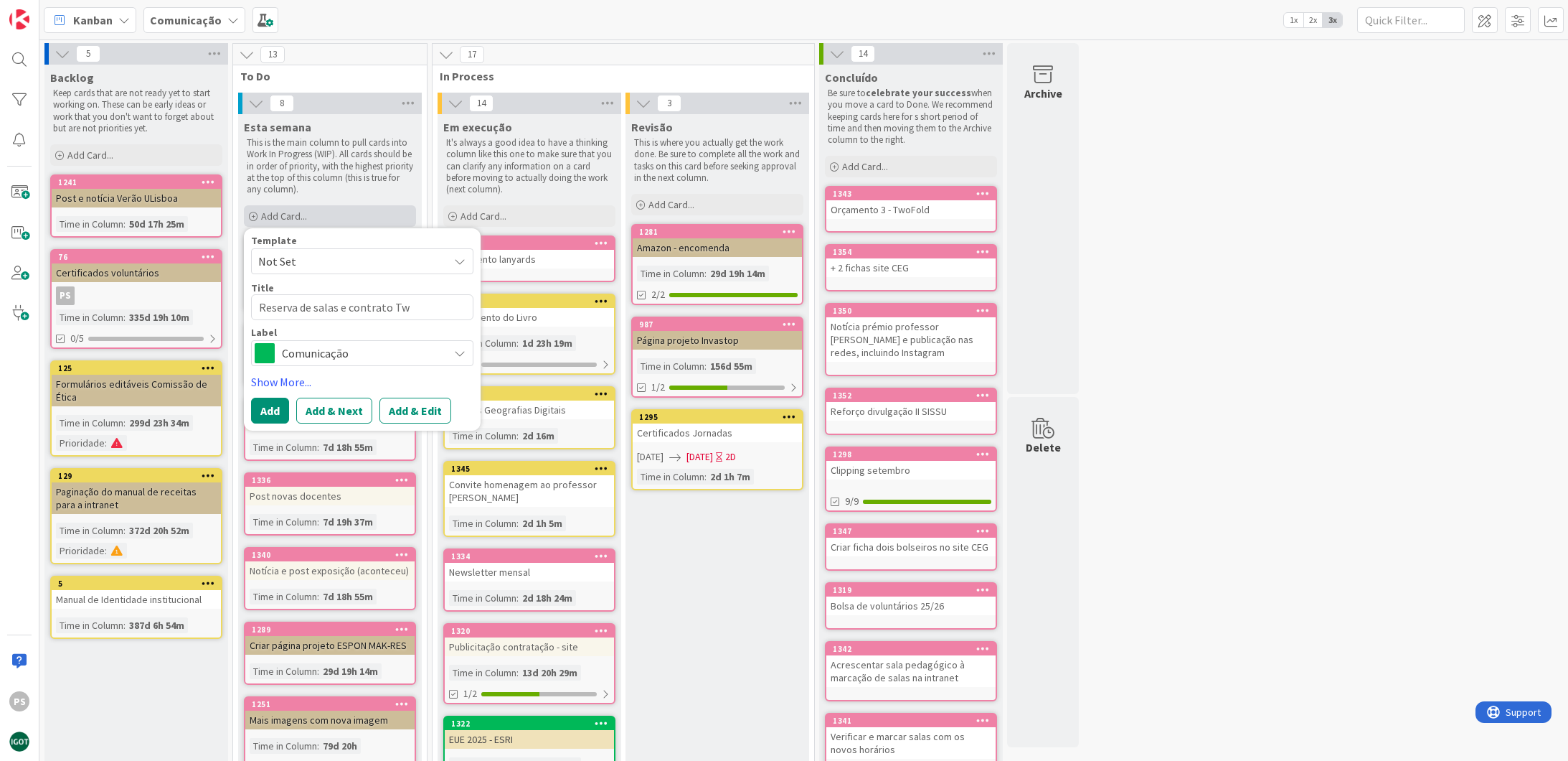
type textarea "x"
type textarea "Reserva de salas e contrato Two"
type textarea "x"
type textarea "Reserva de salas e contrato TwoF"
type textarea "x"
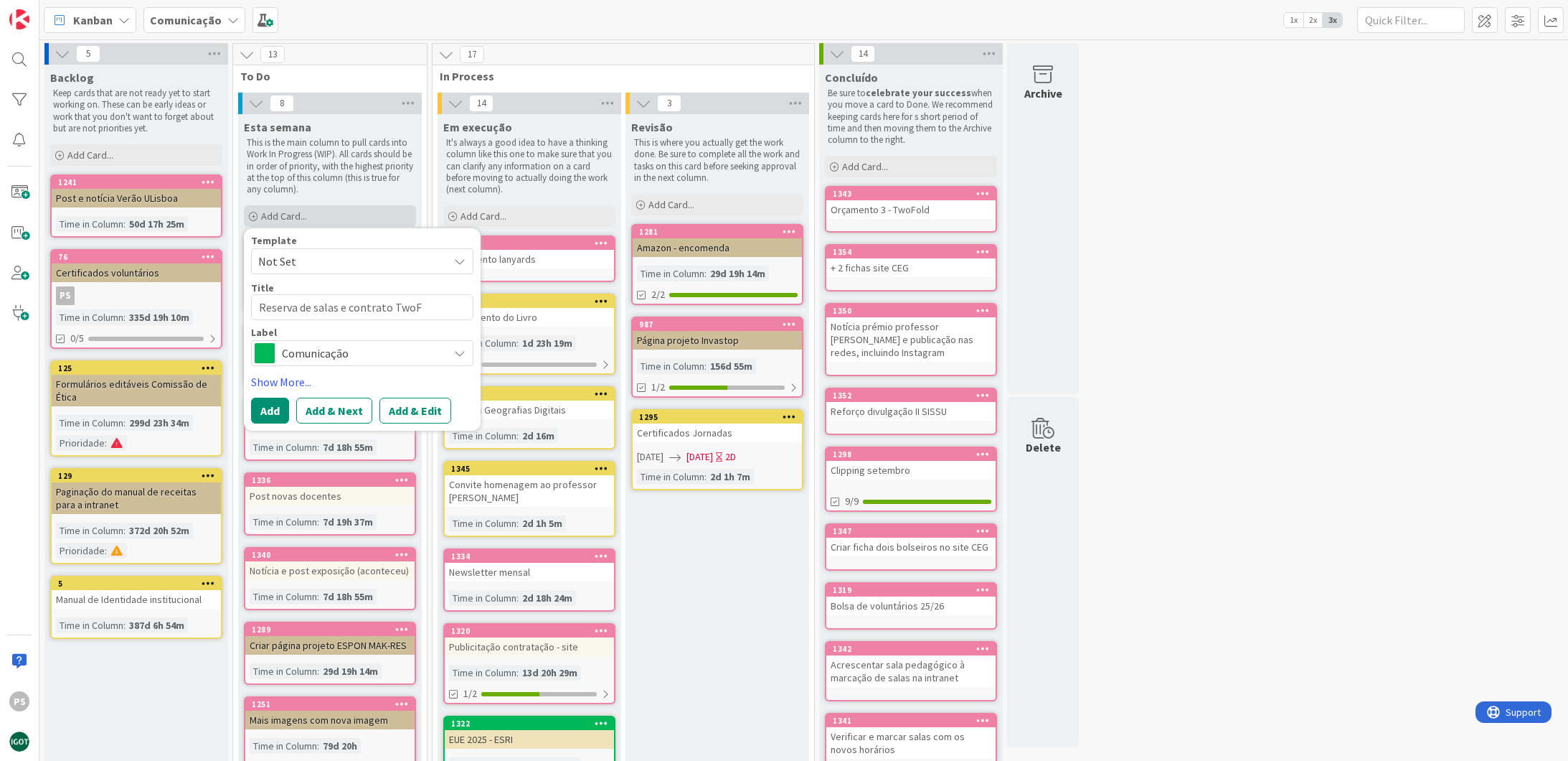
type textarea "Reserva de salas e contrato TwoFo"
type textarea "x"
type textarea "Reserva de salas e contrato TwoFol"
type textarea "x"
click at [334, 308] on textarea "Reserva de salas e contrato TwoFold" at bounding box center [362, 307] width 222 height 26
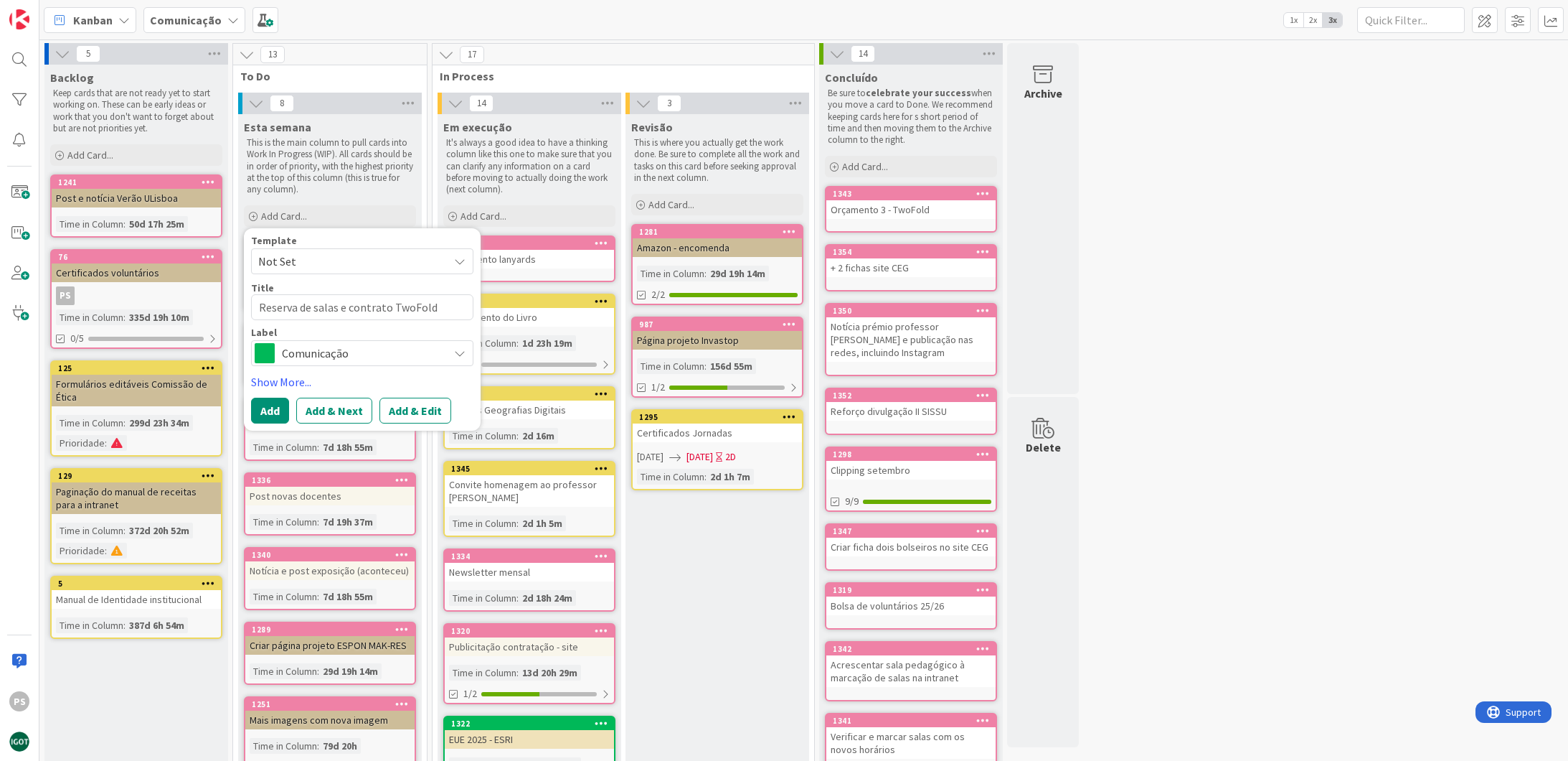
type textarea "Reserva de salas e contrato TwoFold"
click at [341, 350] on span "Comunicação" at bounding box center [361, 353] width 159 height 20
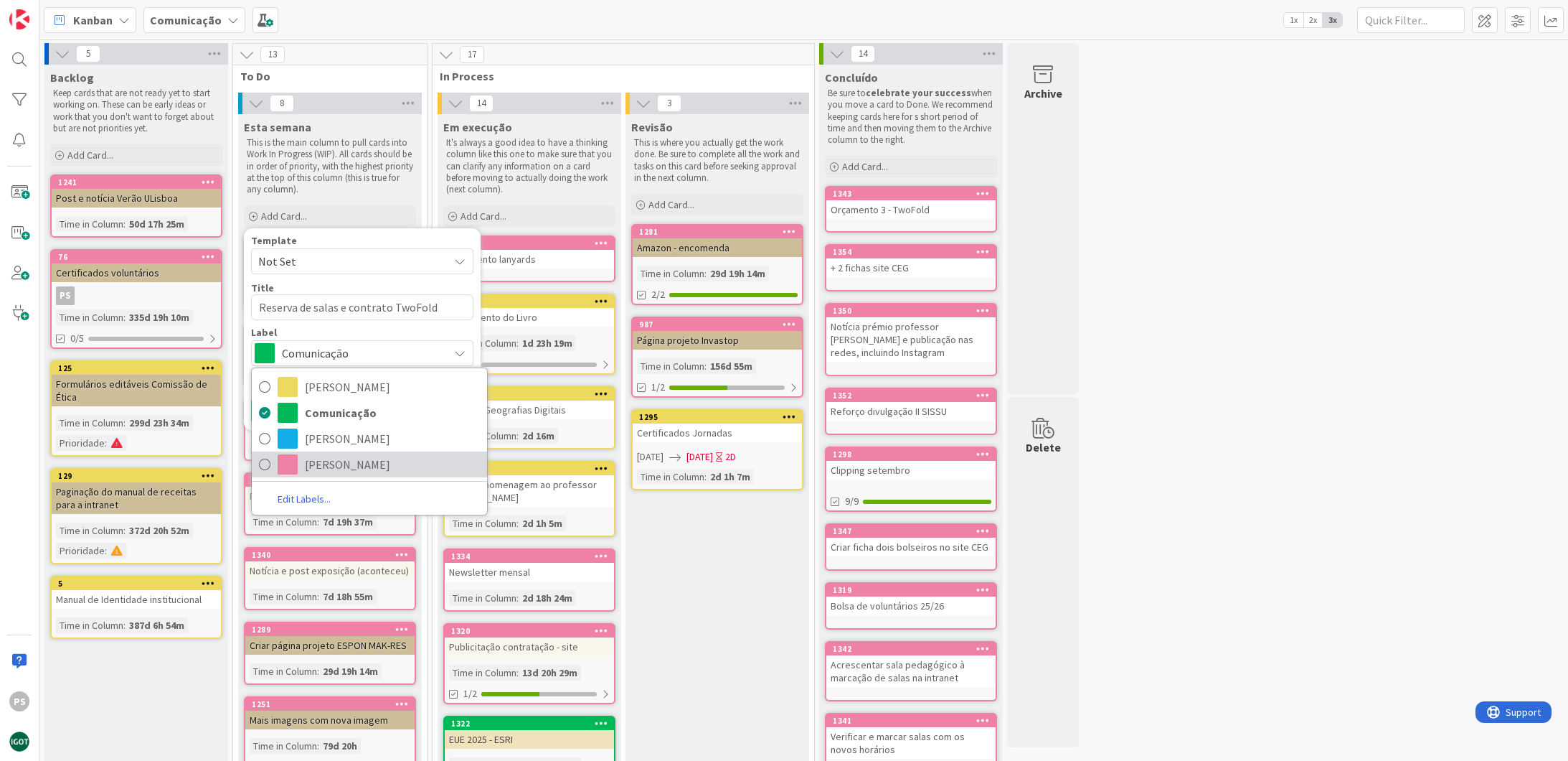
click at [332, 459] on span "Paula" at bounding box center [392, 465] width 175 height 22
type textarea "x"
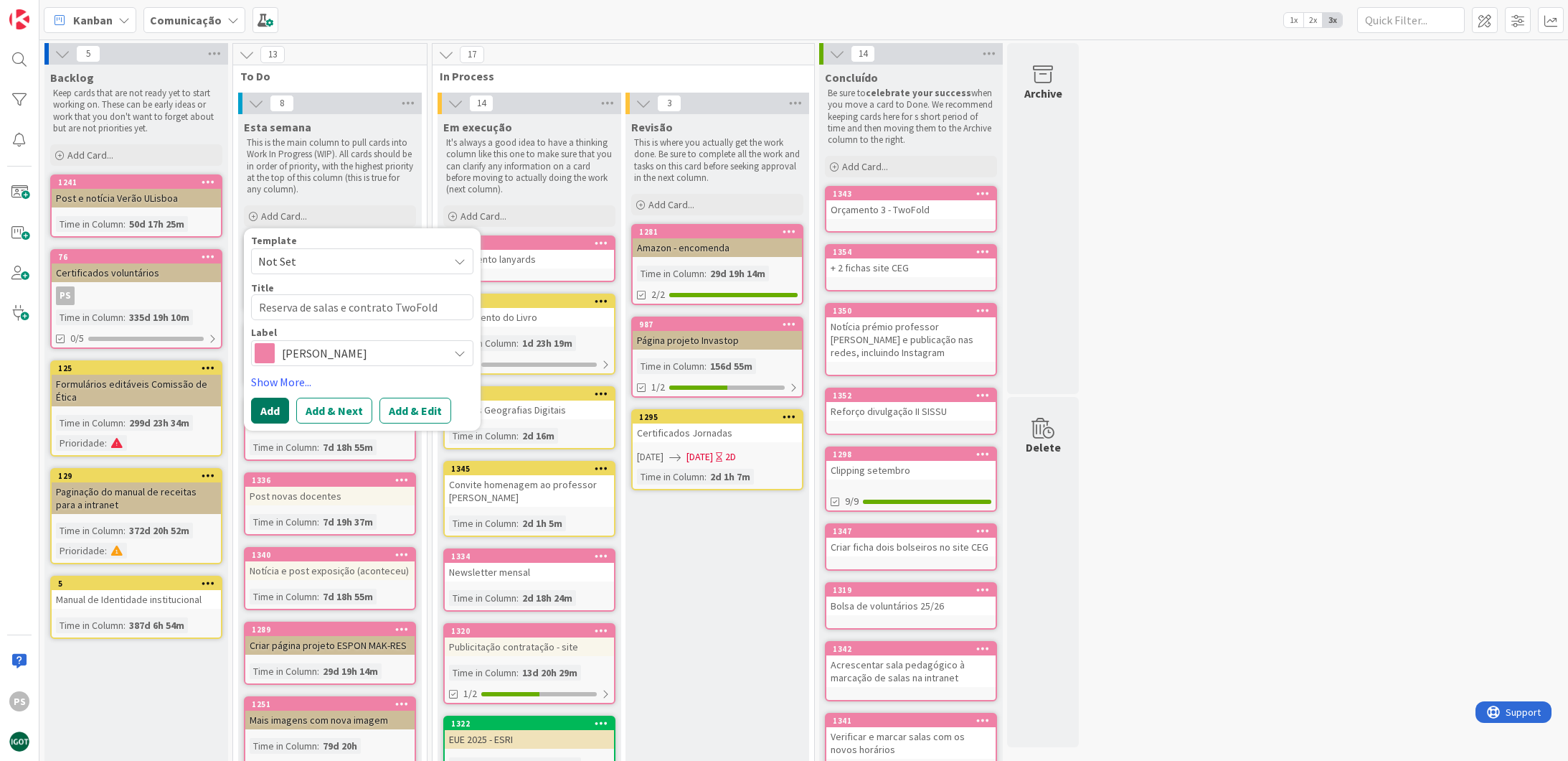
click at [272, 402] on button "Add" at bounding box center [270, 411] width 38 height 26
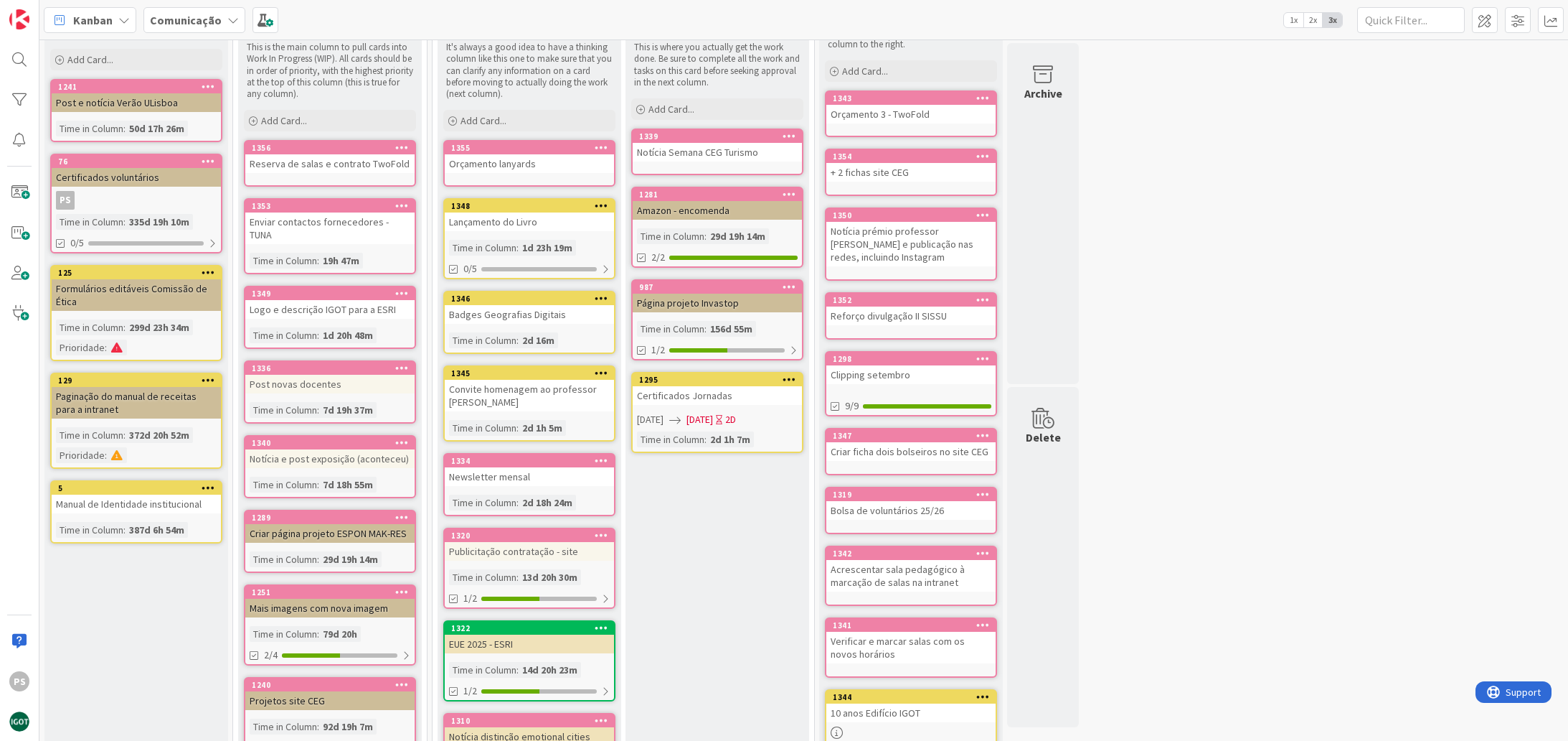
scroll to position [131, 0]
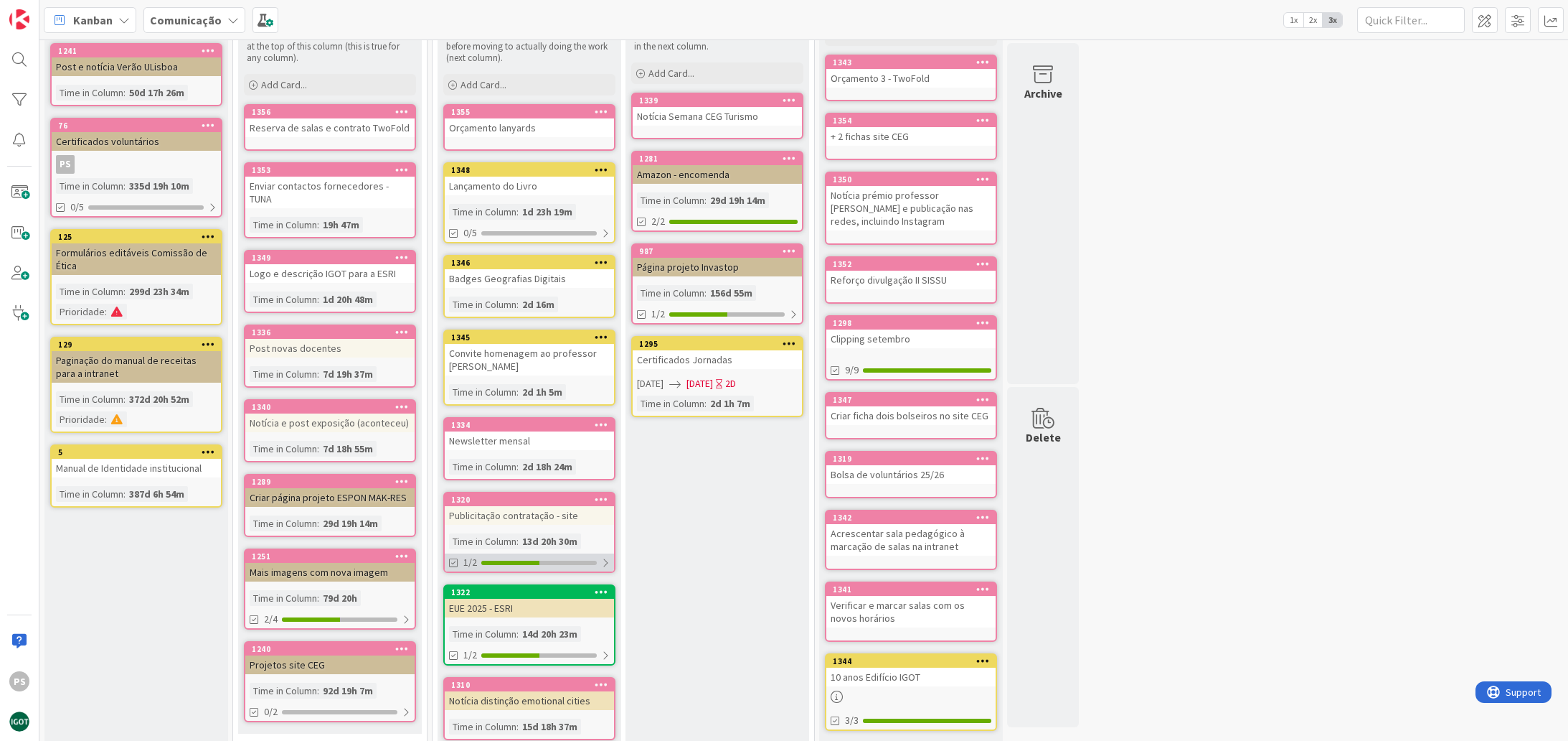
click at [506, 563] on div at bounding box center [511, 562] width 58 height 4
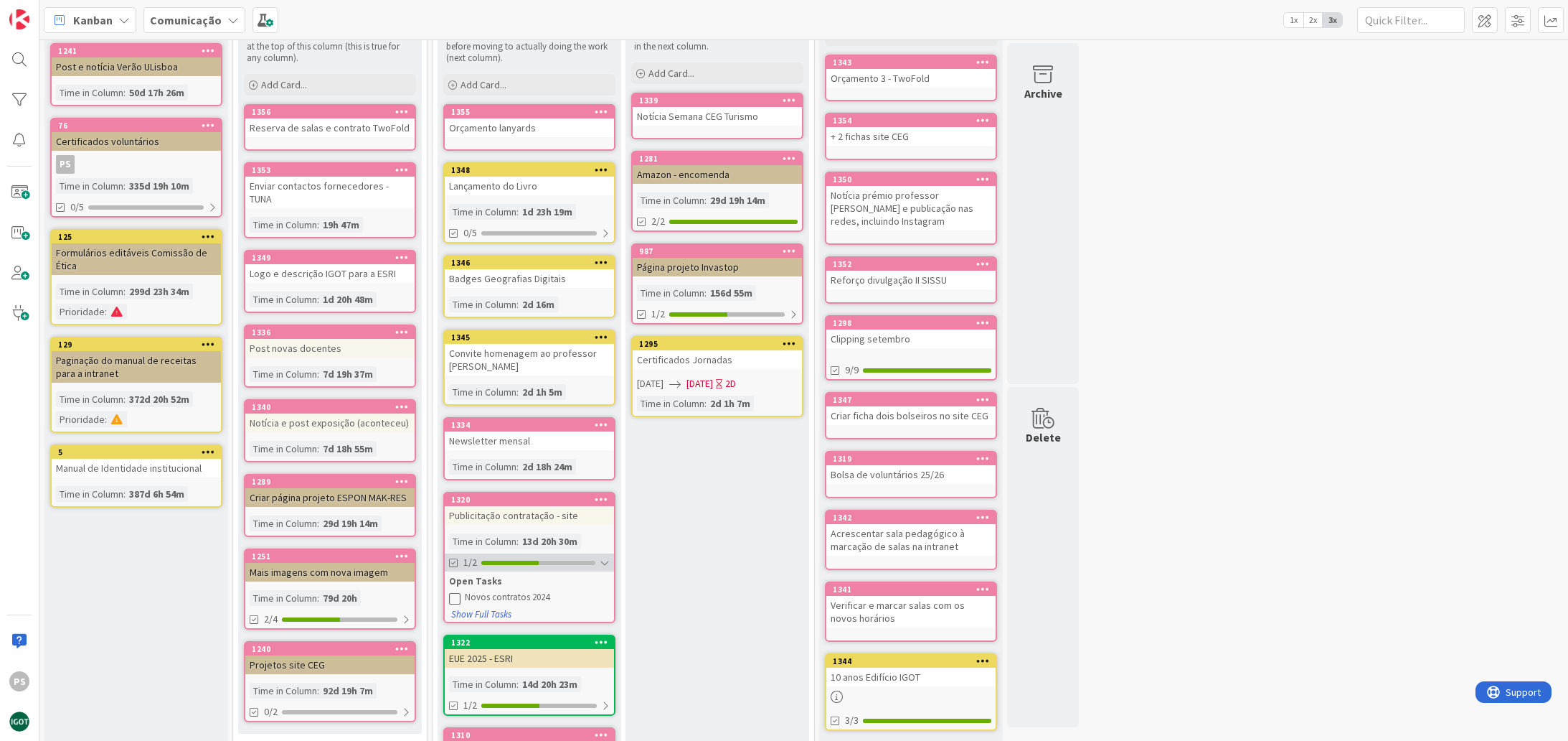
click at [504, 563] on div at bounding box center [510, 562] width 57 height 4
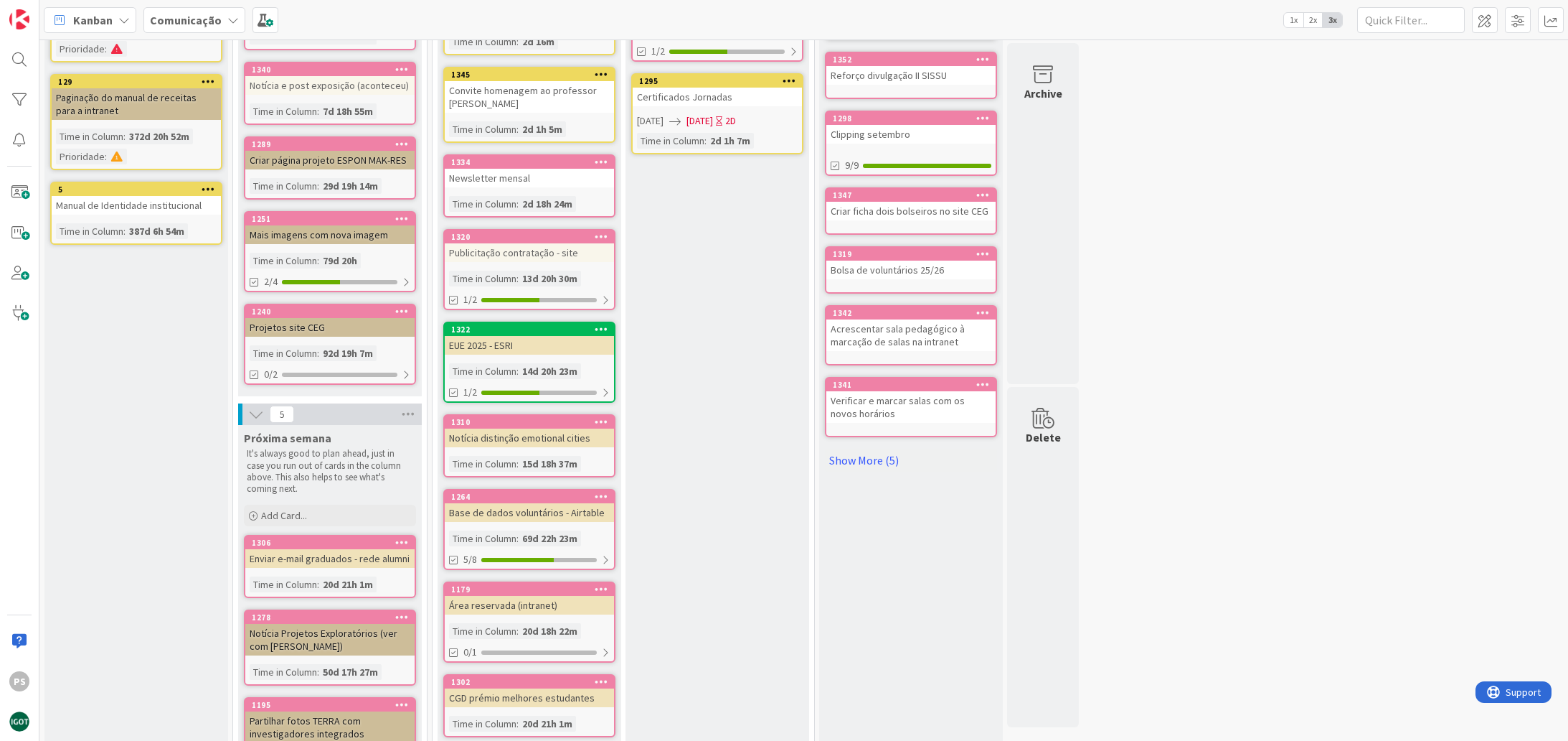
scroll to position [0, 0]
